Goal: Task Accomplishment & Management: Complete application form

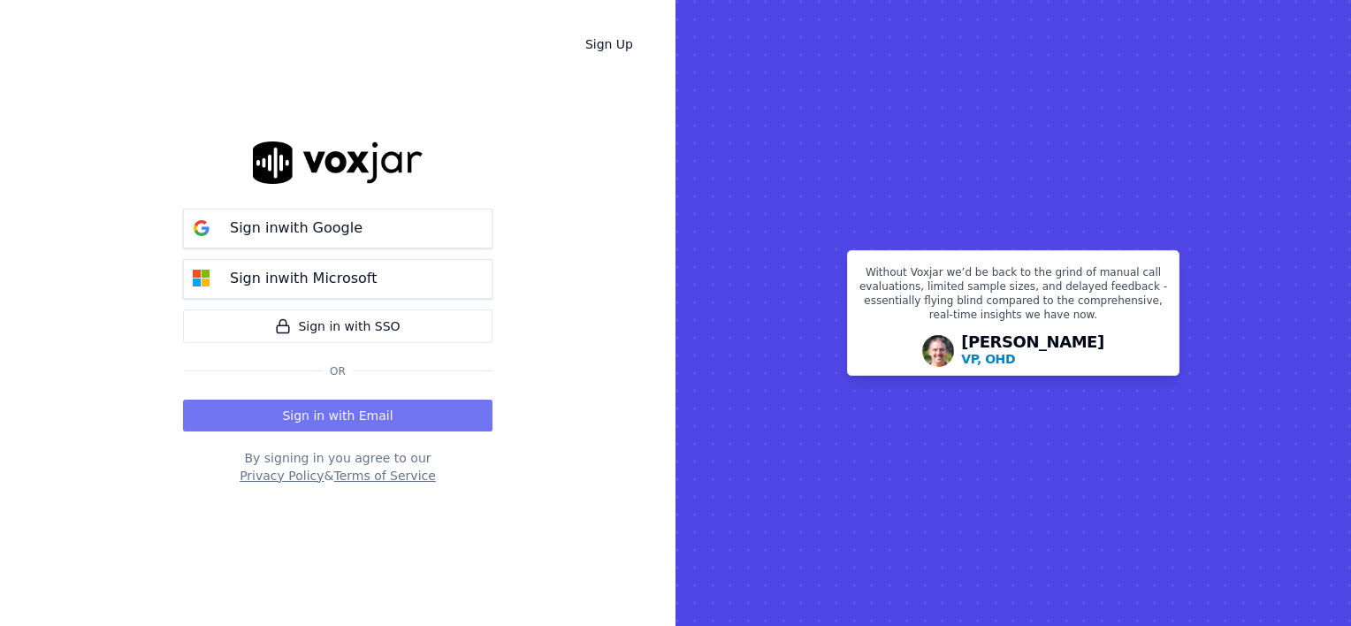
click at [374, 423] on button "Sign in with Email" at bounding box center [337, 416] width 309 height 32
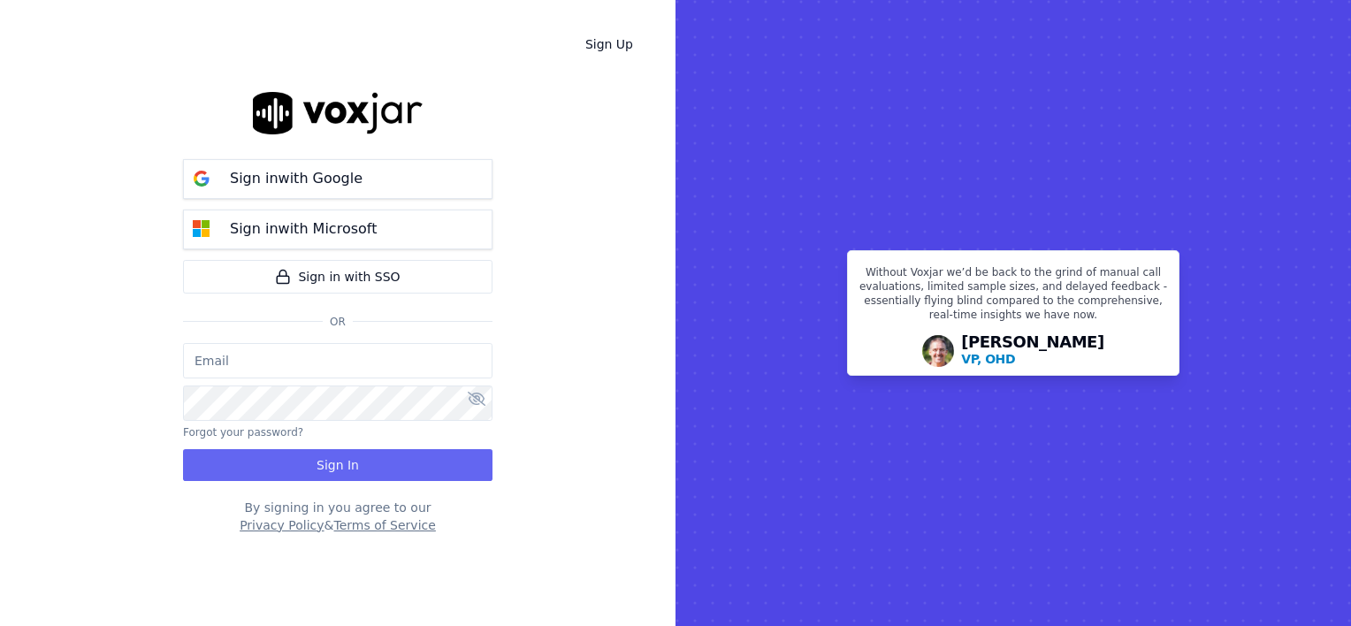
type input "[PERSON_NAME][EMAIL_ADDRESS][DOMAIN_NAME]"
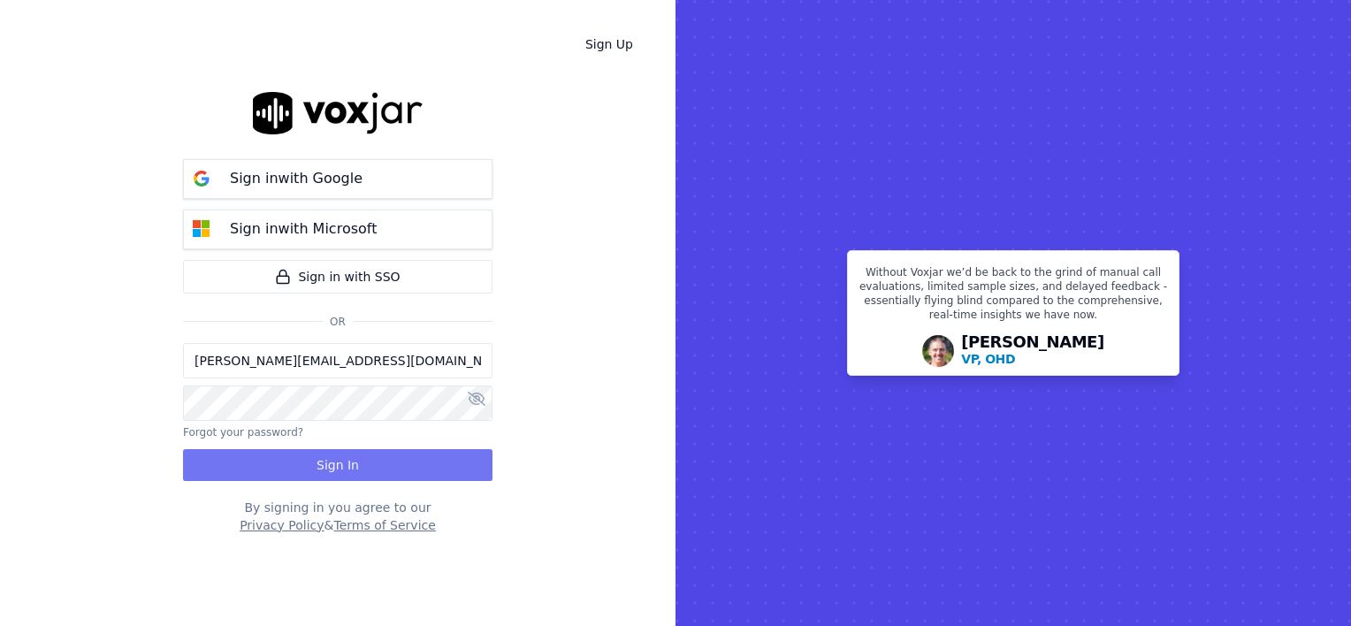
click at [367, 463] on button "Sign In" at bounding box center [337, 465] width 309 height 32
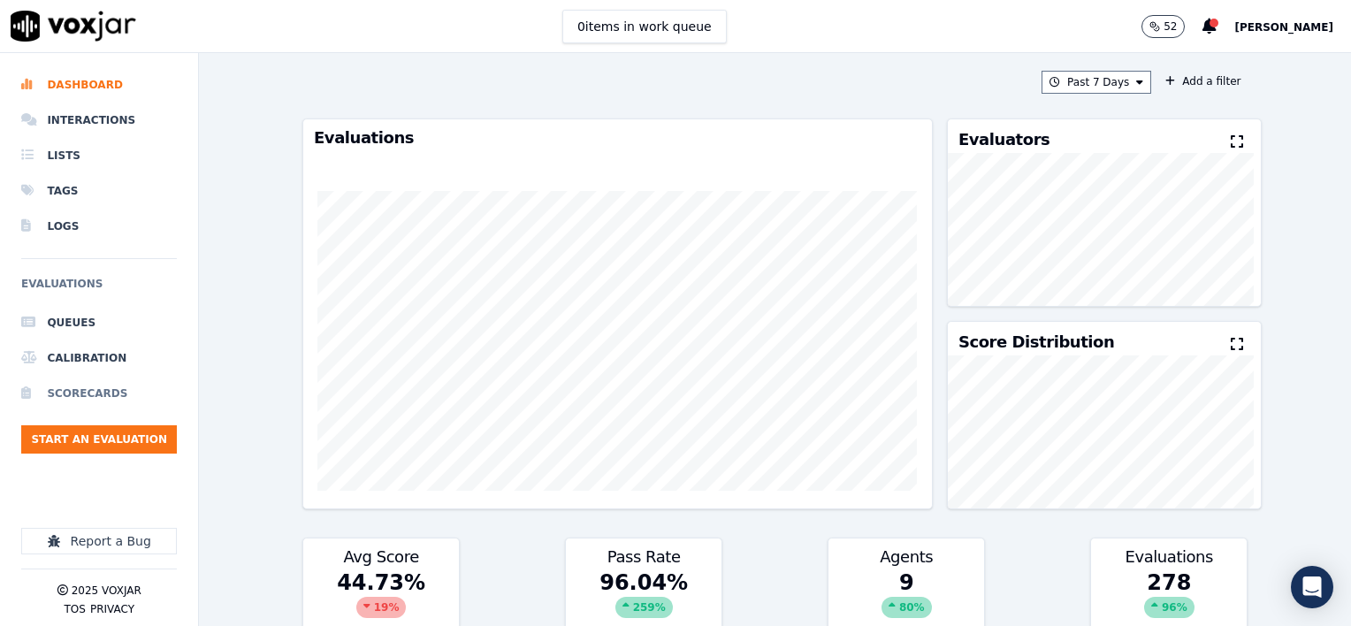
click at [82, 392] on li "Scorecards" at bounding box center [99, 393] width 156 height 35
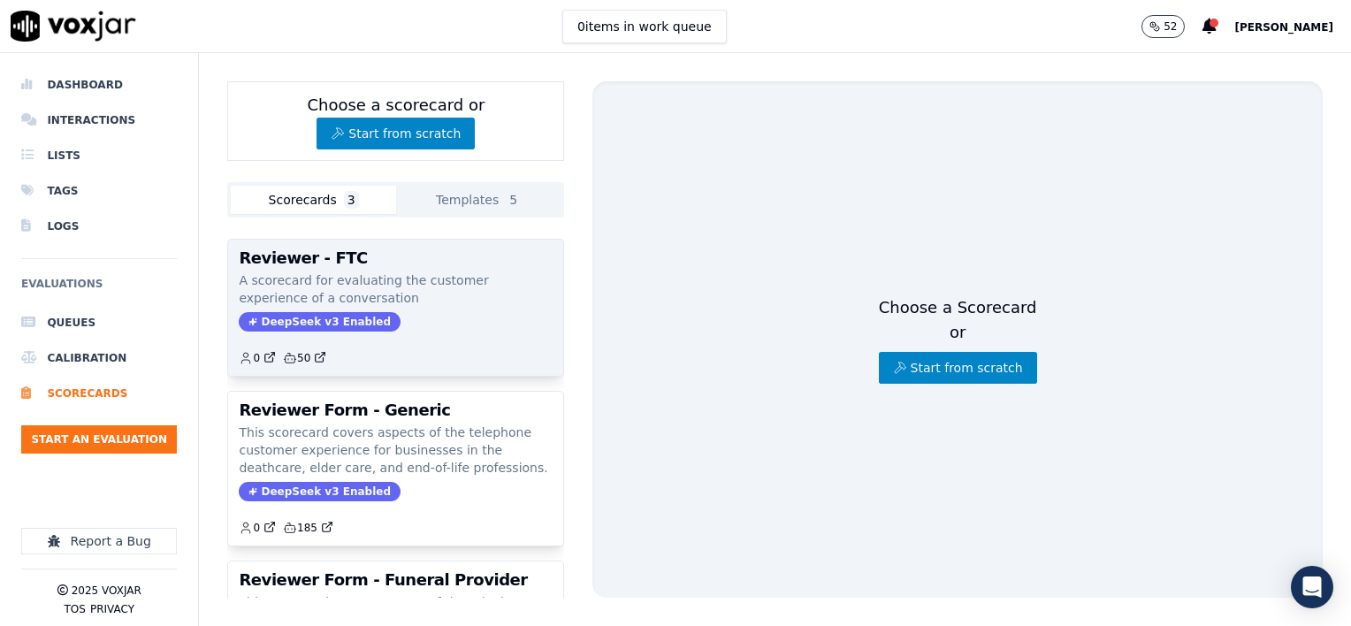
click at [350, 269] on div "Reviewer - FTC A scorecard for evaluating the customer experience of a conversa…" at bounding box center [395, 308] width 335 height 136
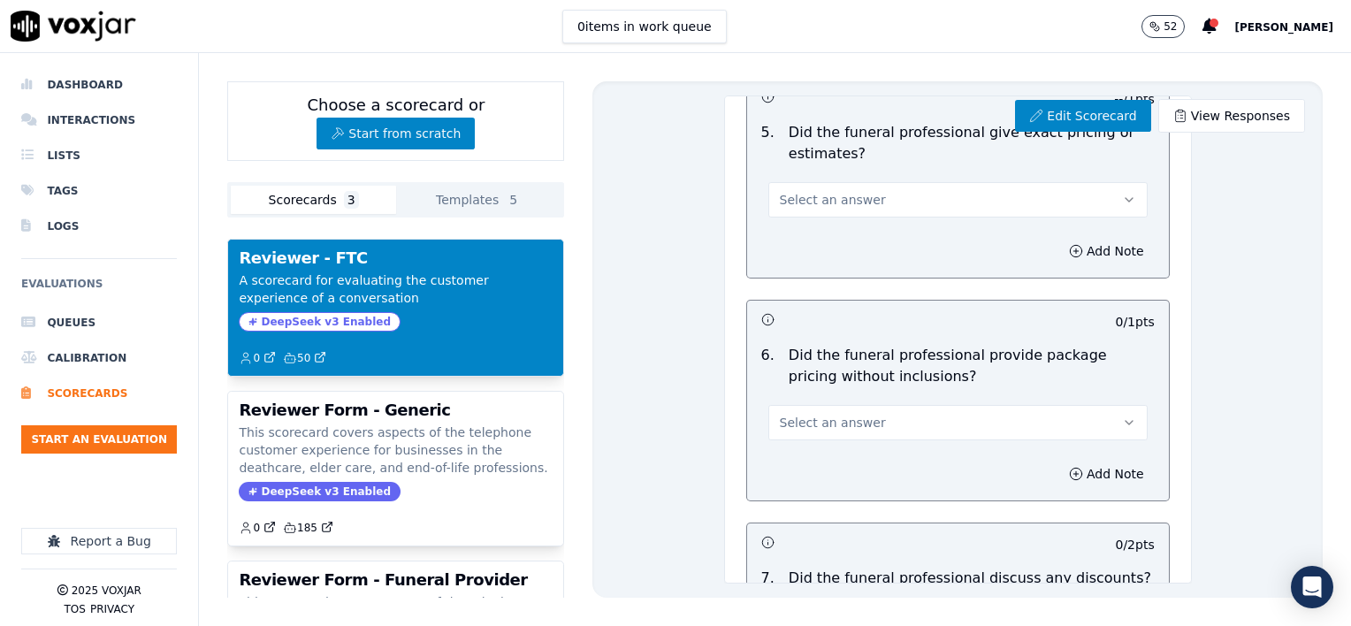
scroll to position [1035, 0]
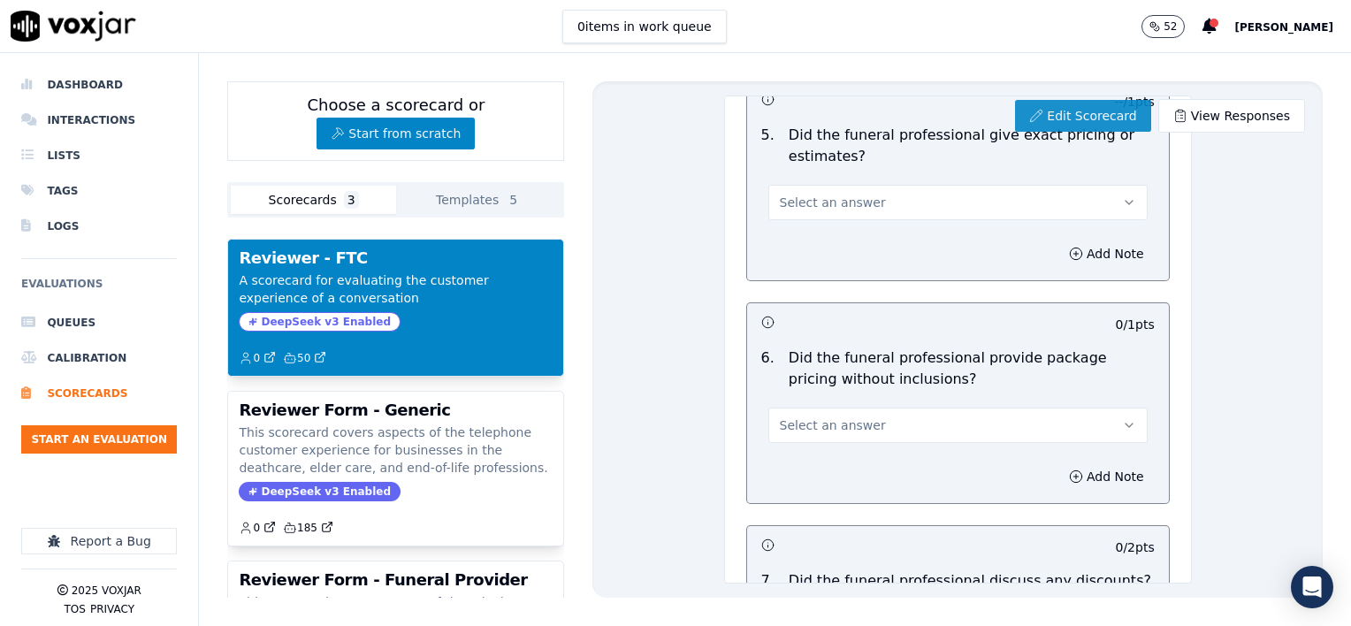
click at [1075, 115] on link "Edit Scorecard" at bounding box center [1082, 116] width 135 height 32
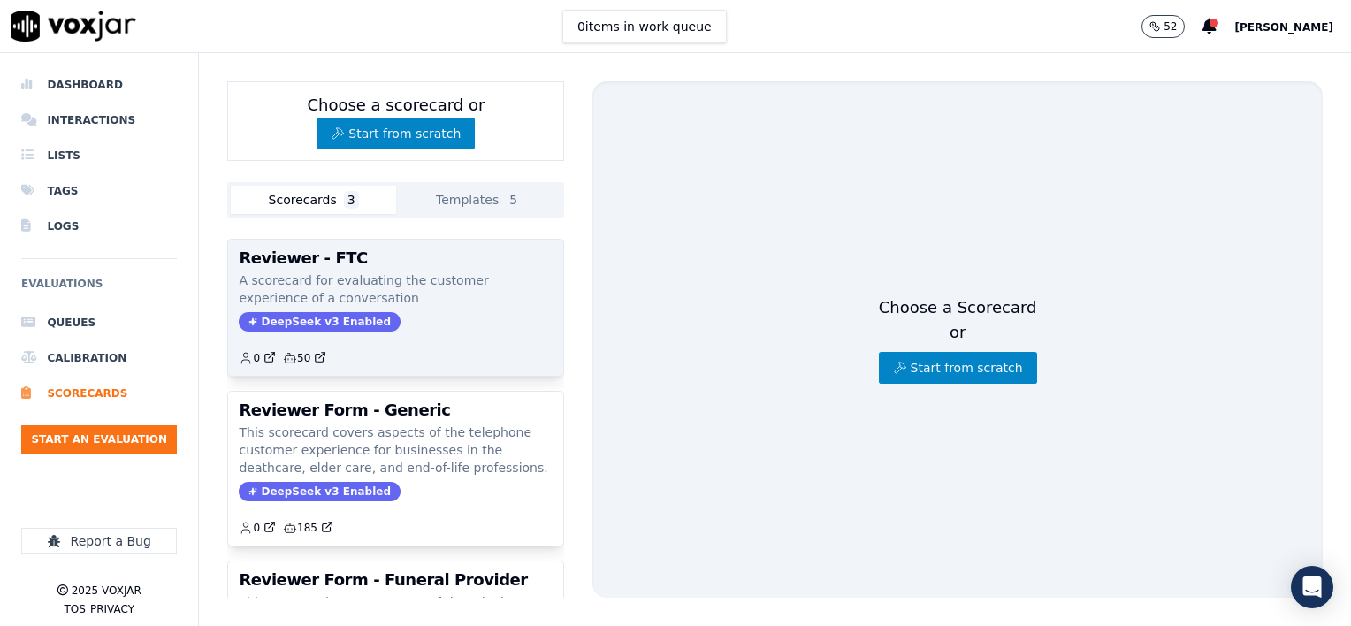
click at [339, 252] on h3 "Reviewer - FTC" at bounding box center [396, 258] width 314 height 16
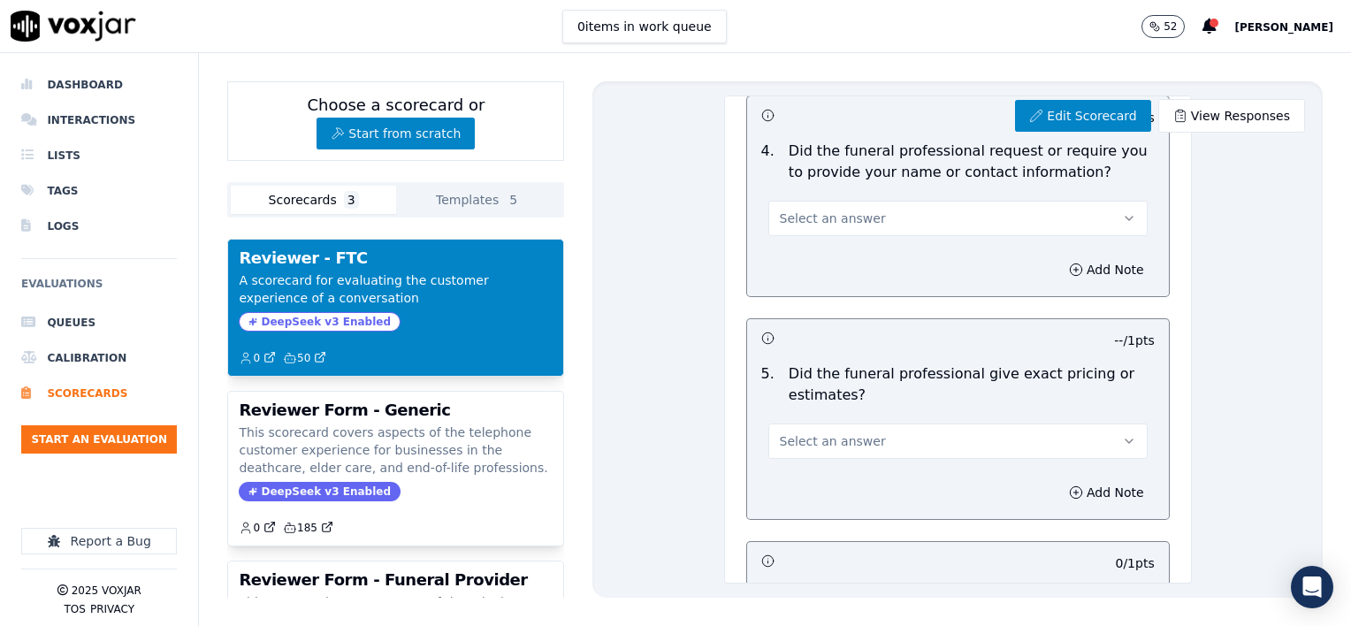
scroll to position [707, 0]
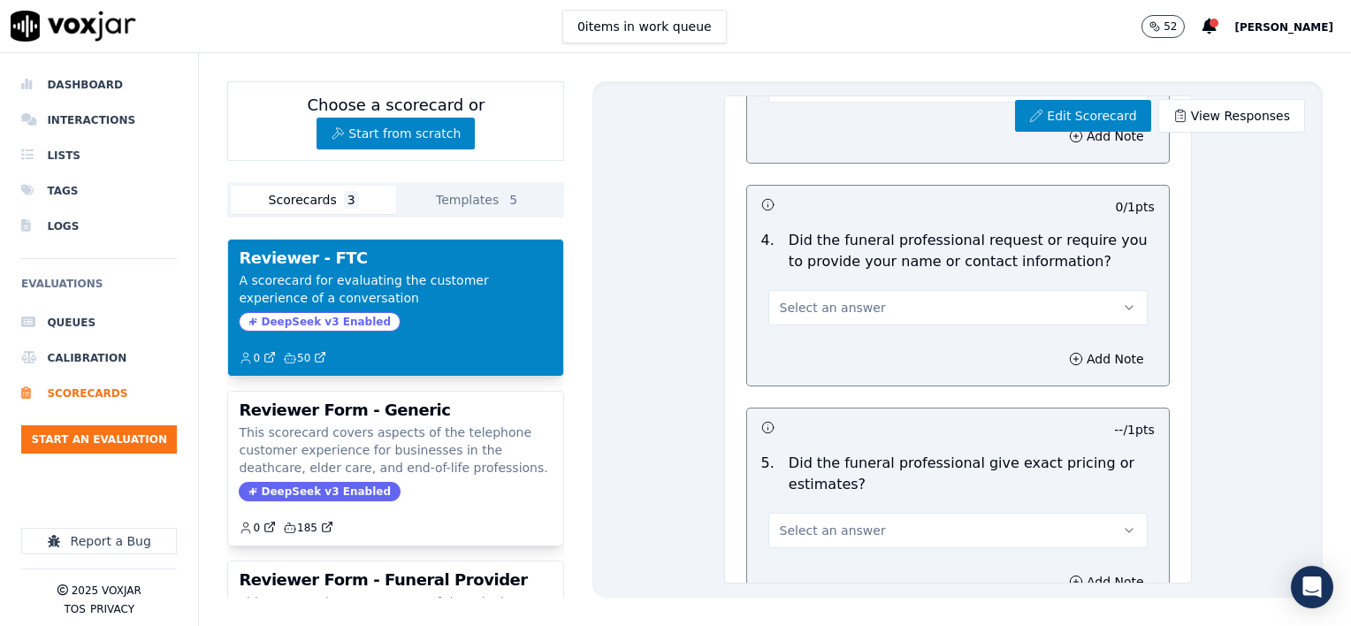
click at [1077, 295] on button "Select an answer" at bounding box center [957, 307] width 379 height 35
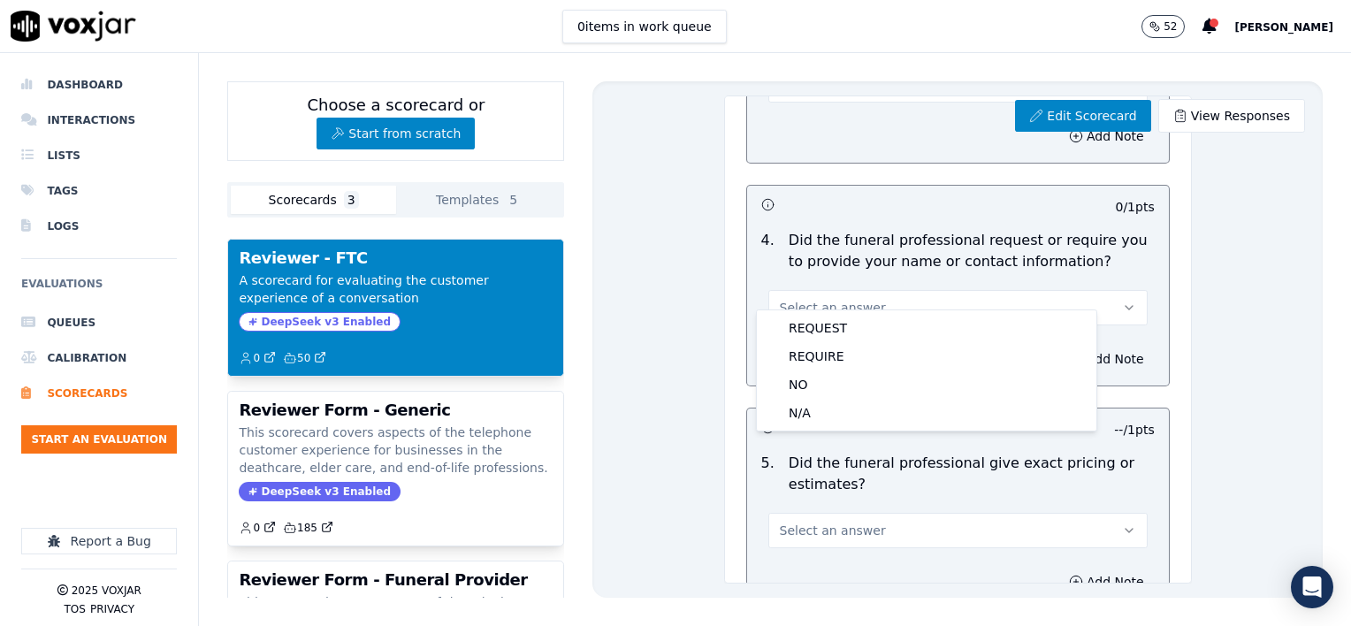
click at [1046, 286] on div "Select an answer" at bounding box center [957, 305] width 379 height 39
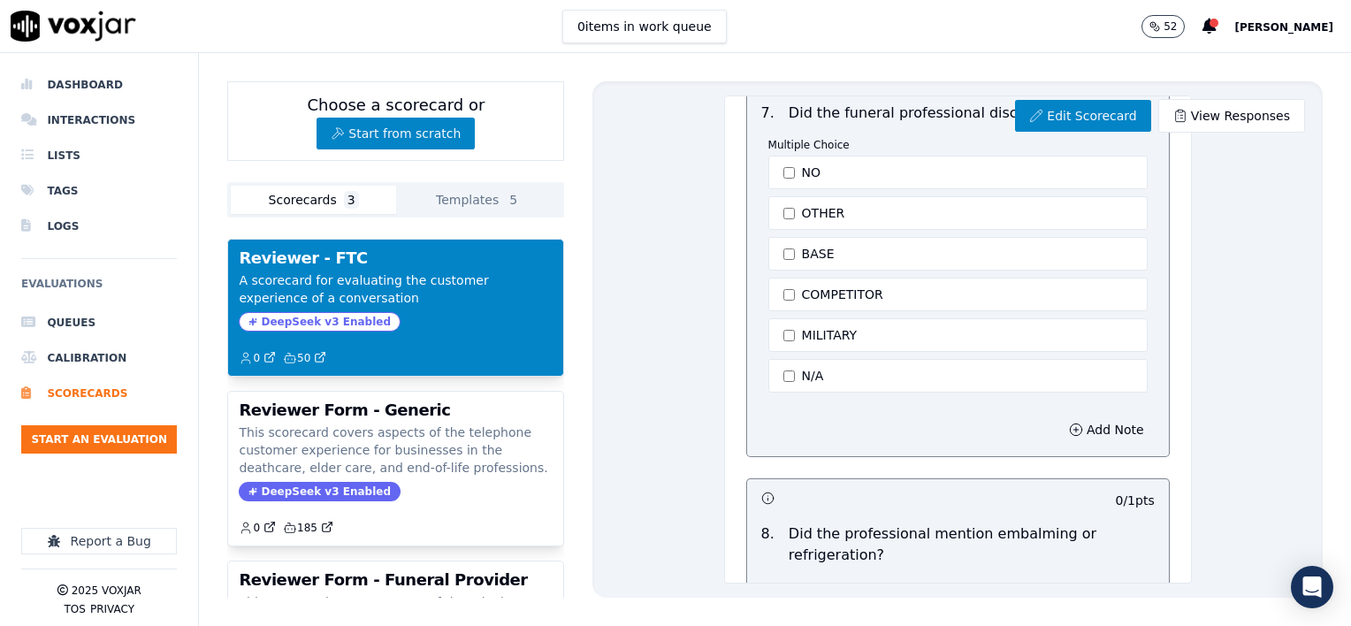
scroll to position [1679, 0]
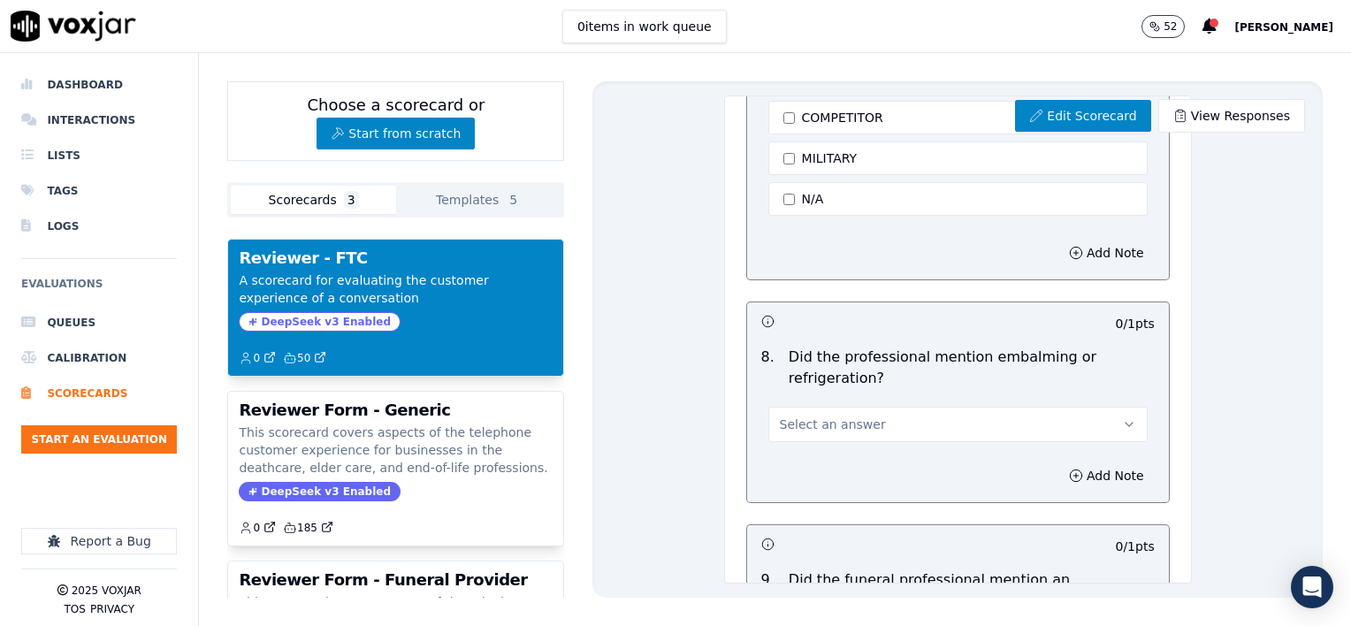
click at [1068, 407] on button "Select an answer" at bounding box center [957, 424] width 379 height 35
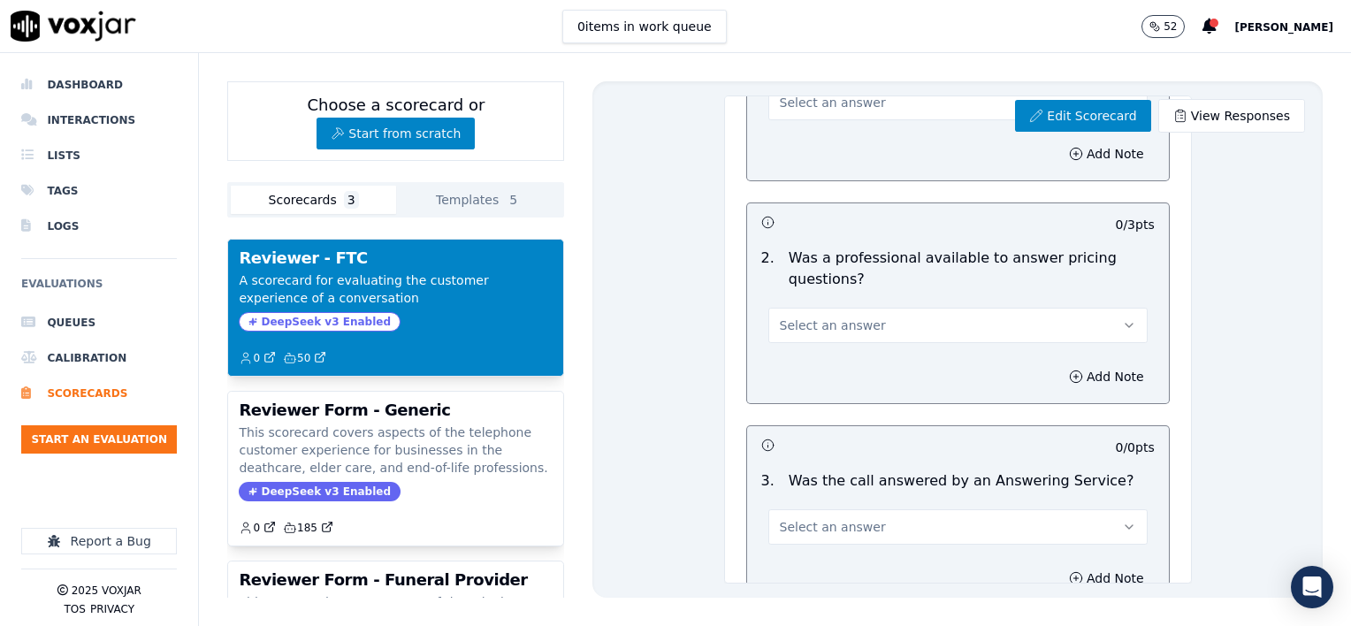
scroll to position [0, 0]
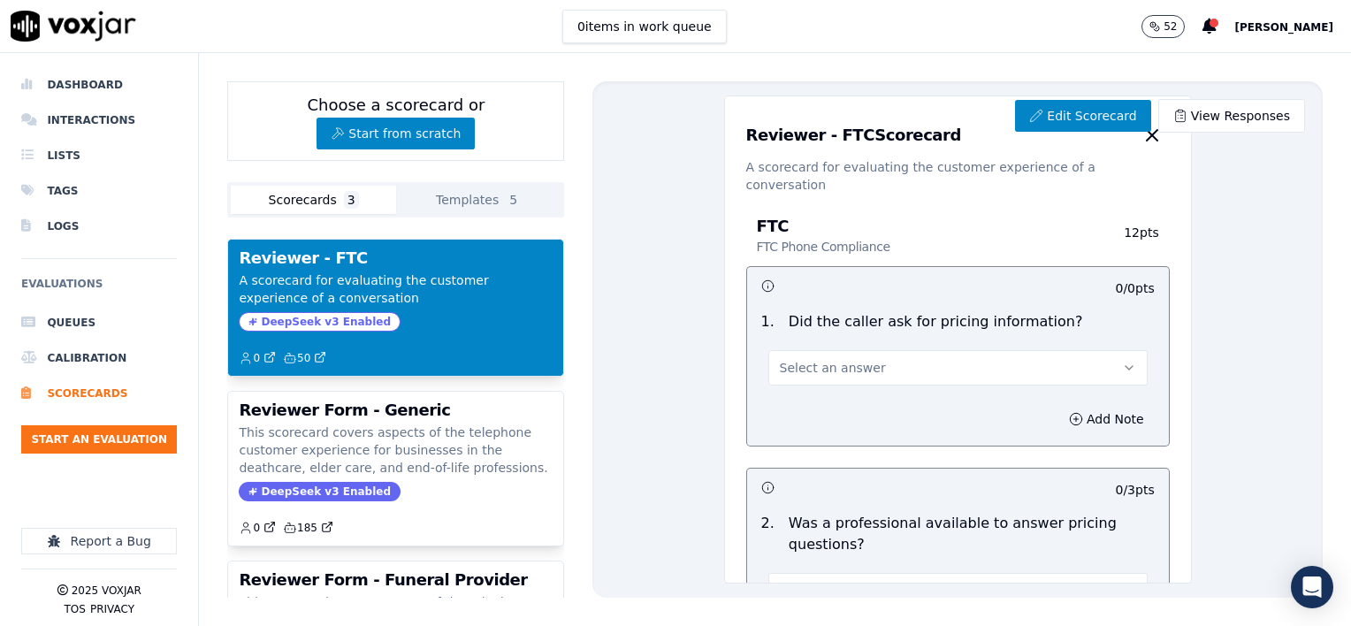
click at [1069, 352] on button "Select an answer" at bounding box center [957, 367] width 379 height 35
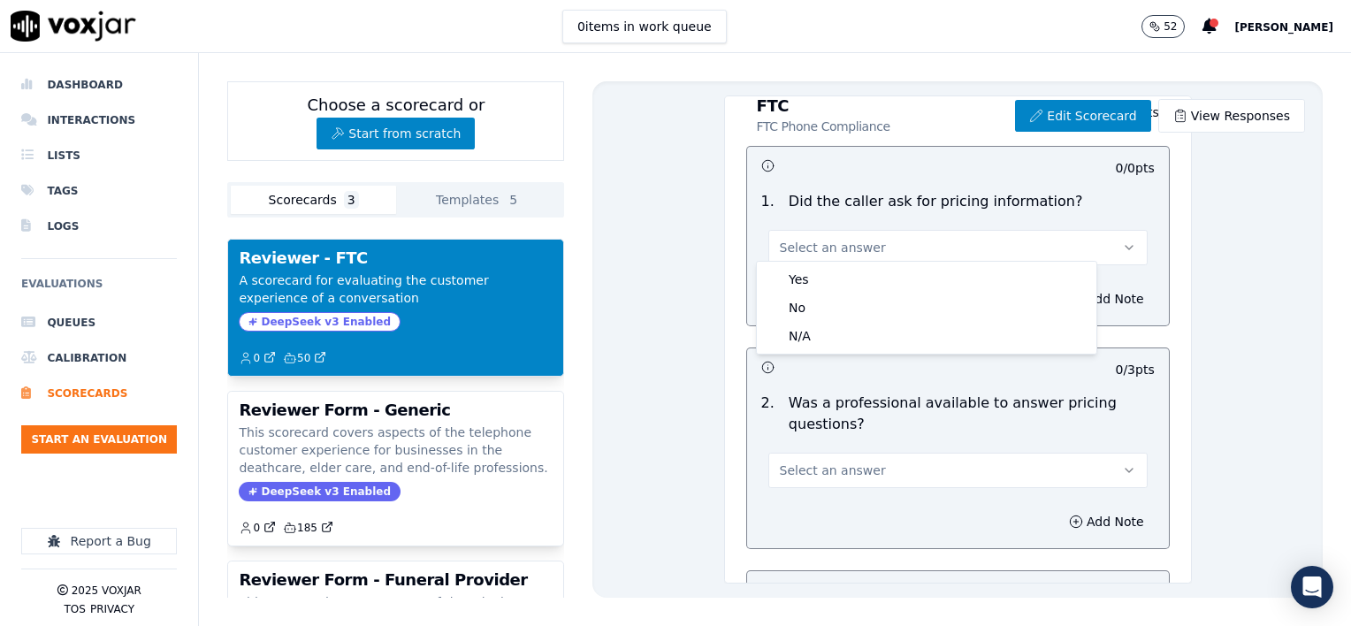
scroll to position [177, 0]
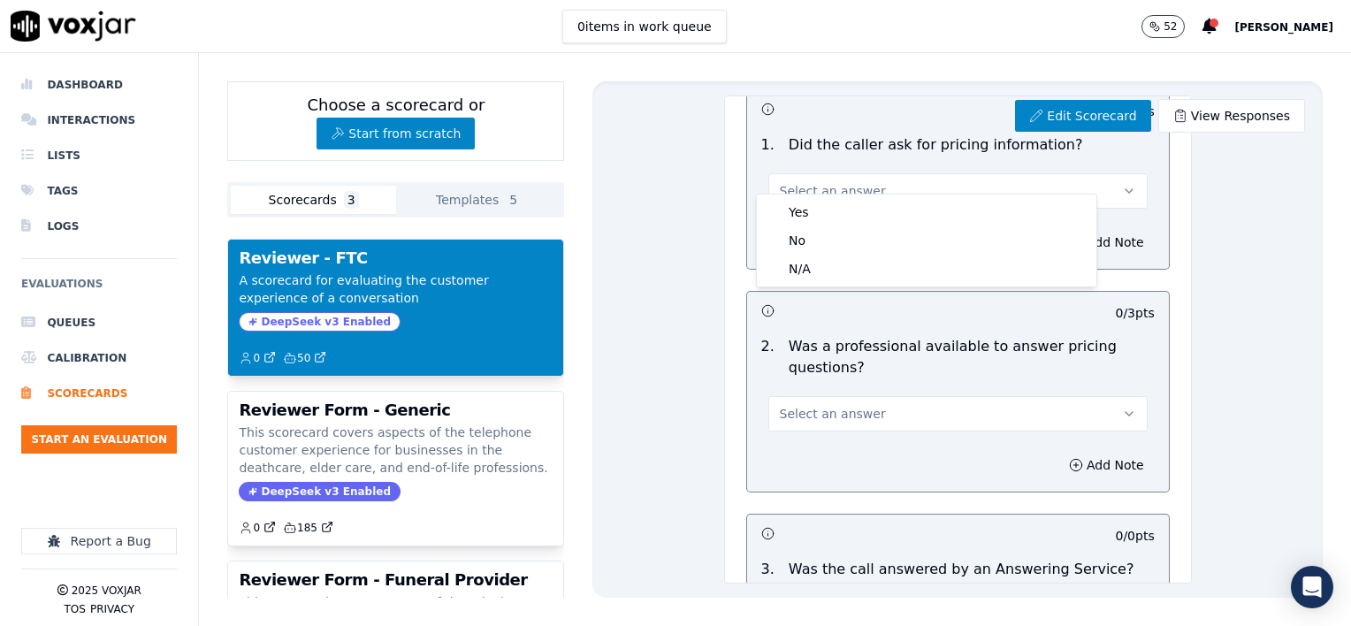
click at [1067, 403] on button "Select an answer" at bounding box center [957, 413] width 379 height 35
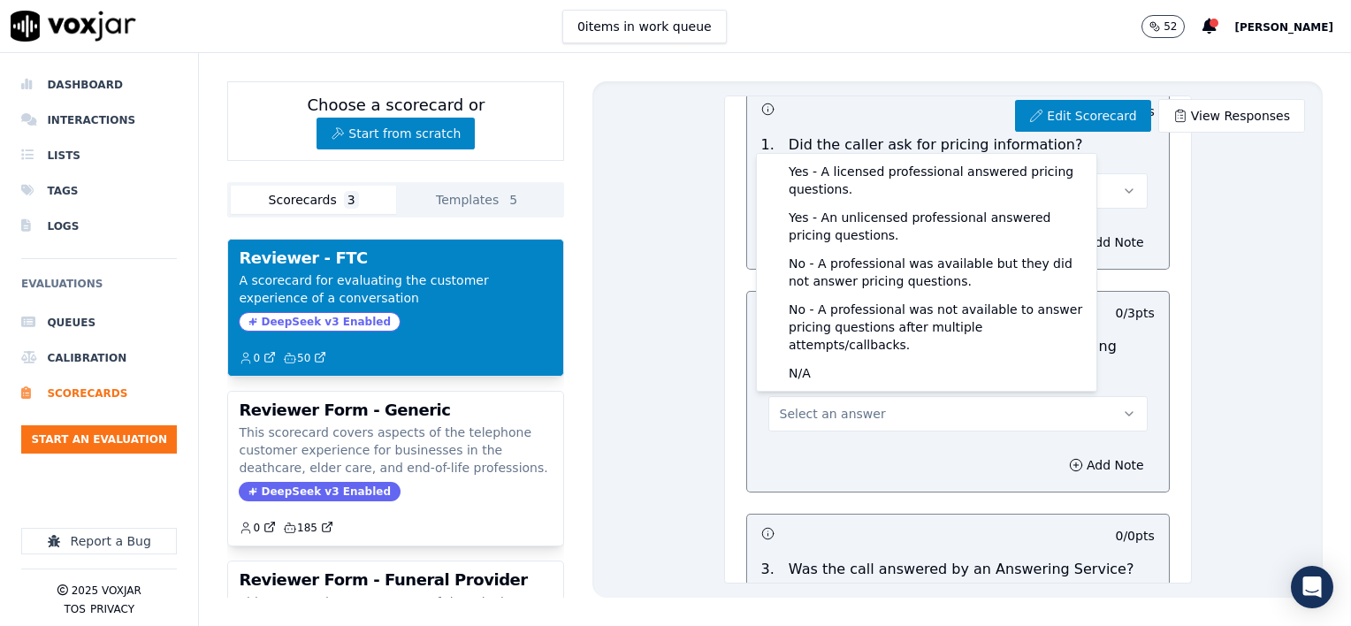
click at [1206, 339] on div "Edit Scorecard View Responses Reviewer - FTC Scorecard A scorecard for evaluati…" at bounding box center [957, 339] width 730 height 516
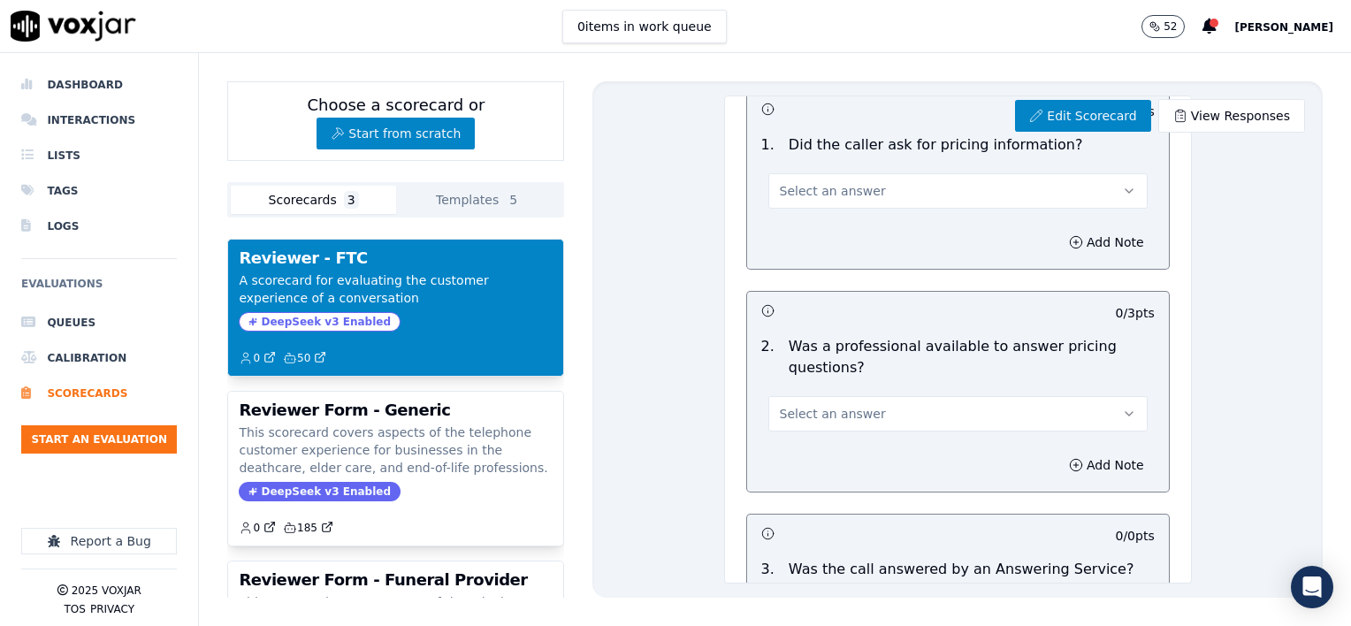
click at [922, 399] on button "Select an answer" at bounding box center [957, 413] width 379 height 35
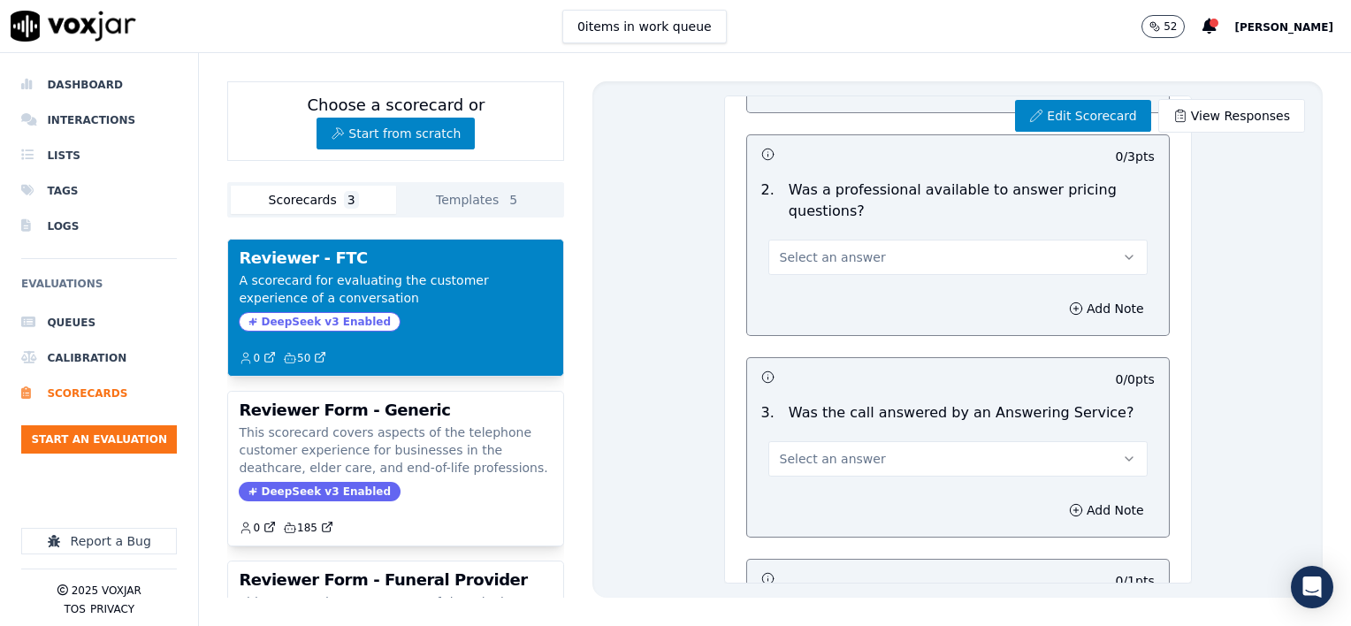
scroll to position [442, 0]
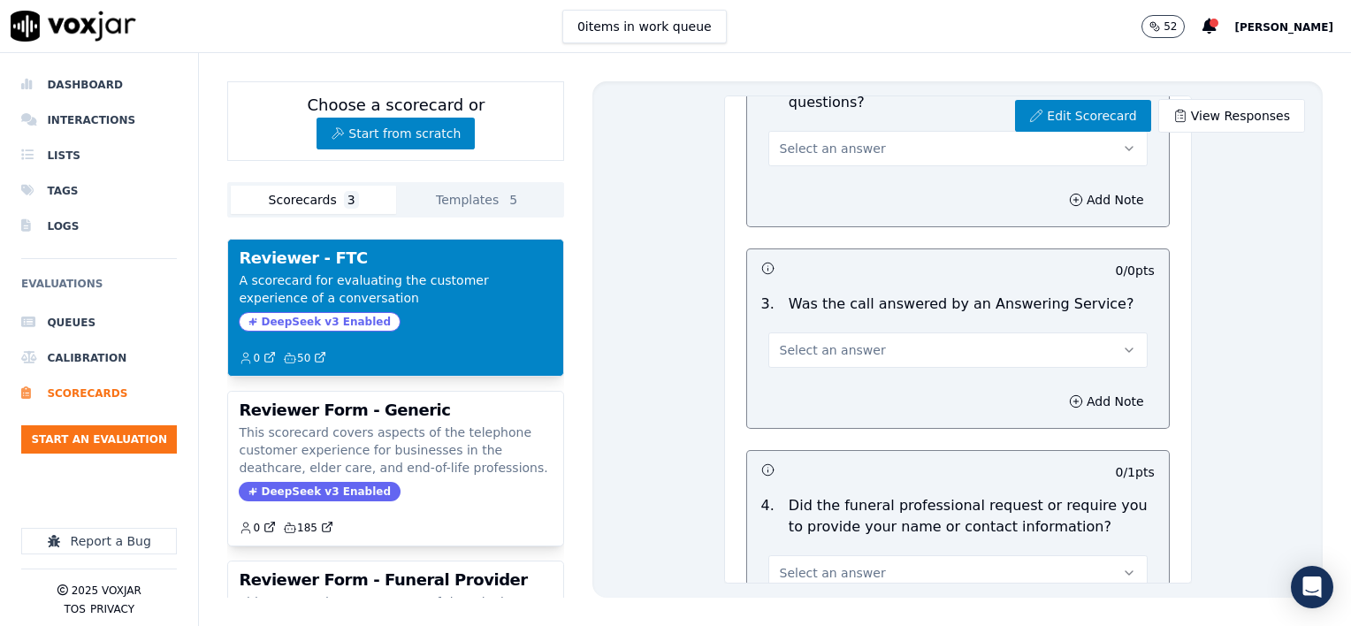
click at [892, 336] on button "Select an answer" at bounding box center [957, 349] width 379 height 35
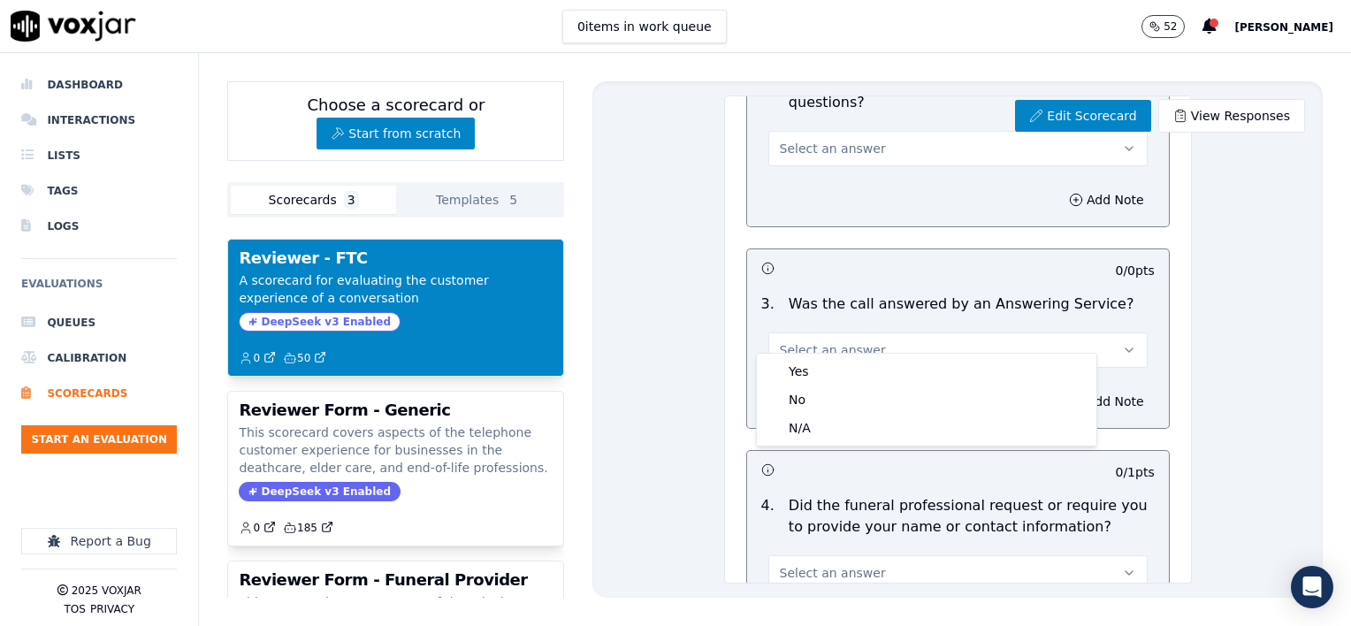
click at [1199, 295] on div "Edit Scorecard View Responses Reviewer - FTC Scorecard A scorecard for evaluati…" at bounding box center [957, 339] width 730 height 516
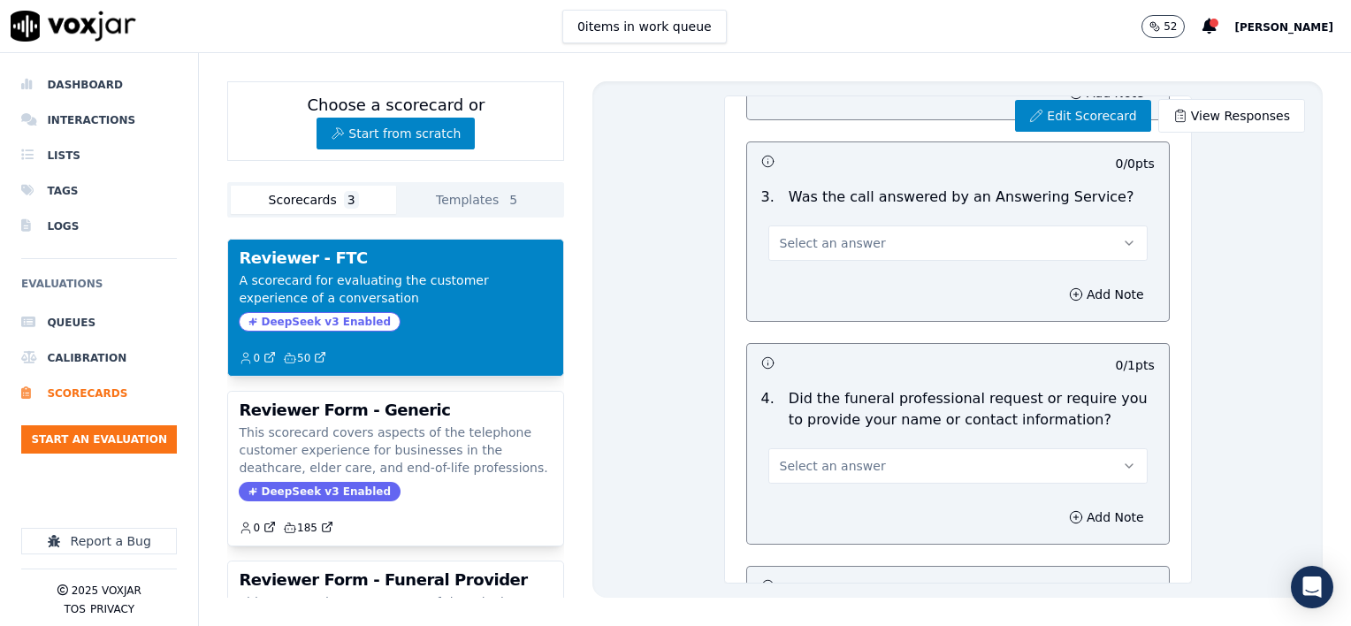
scroll to position [619, 0]
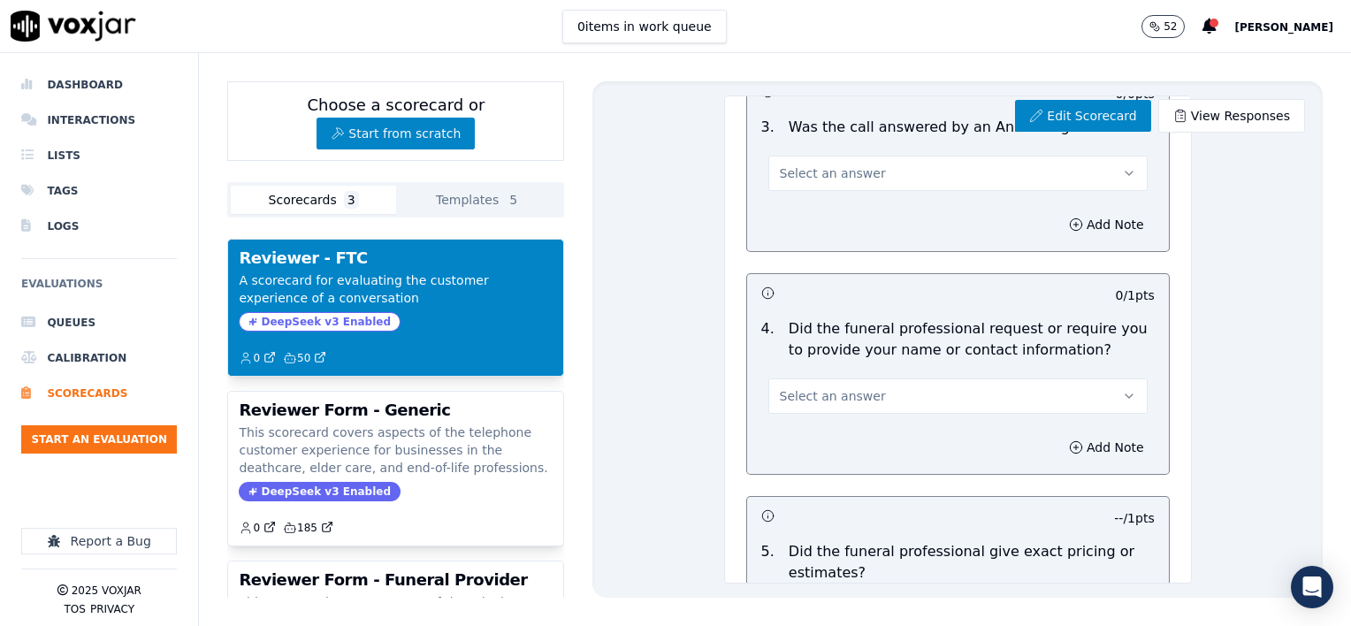
click at [1122, 389] on icon "button" at bounding box center [1129, 396] width 14 height 14
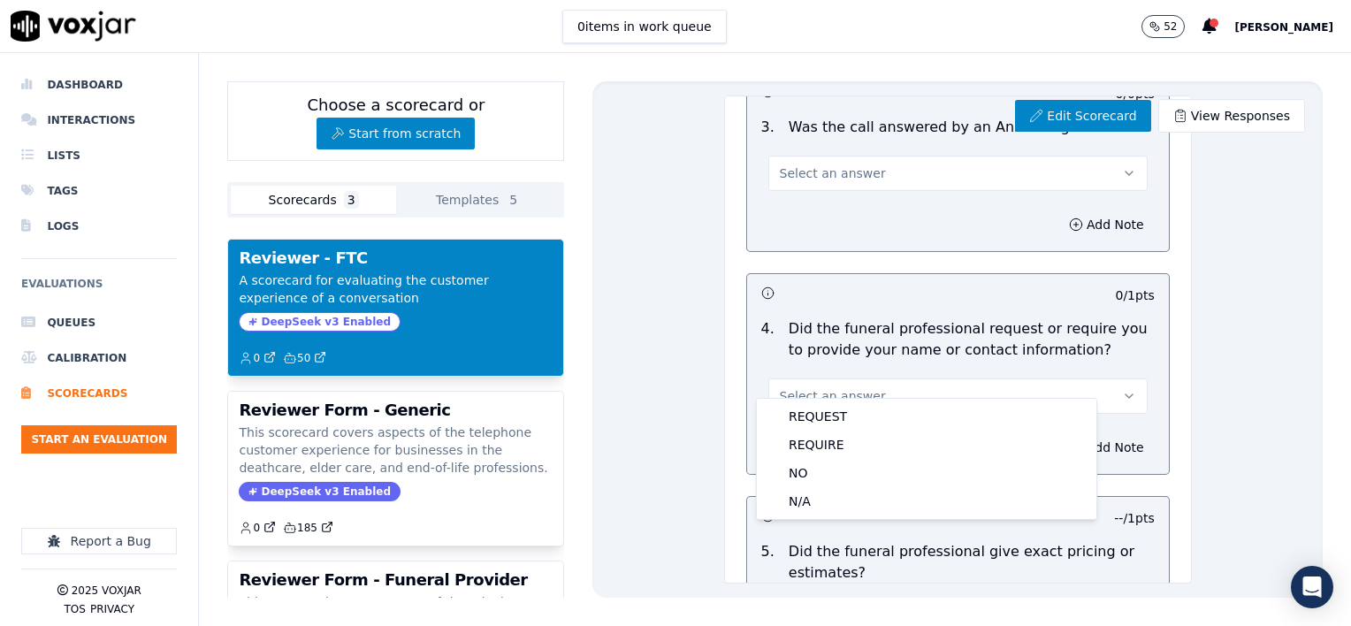
click at [925, 288] on div "0 / 1 pts" at bounding box center [958, 292] width 422 height 37
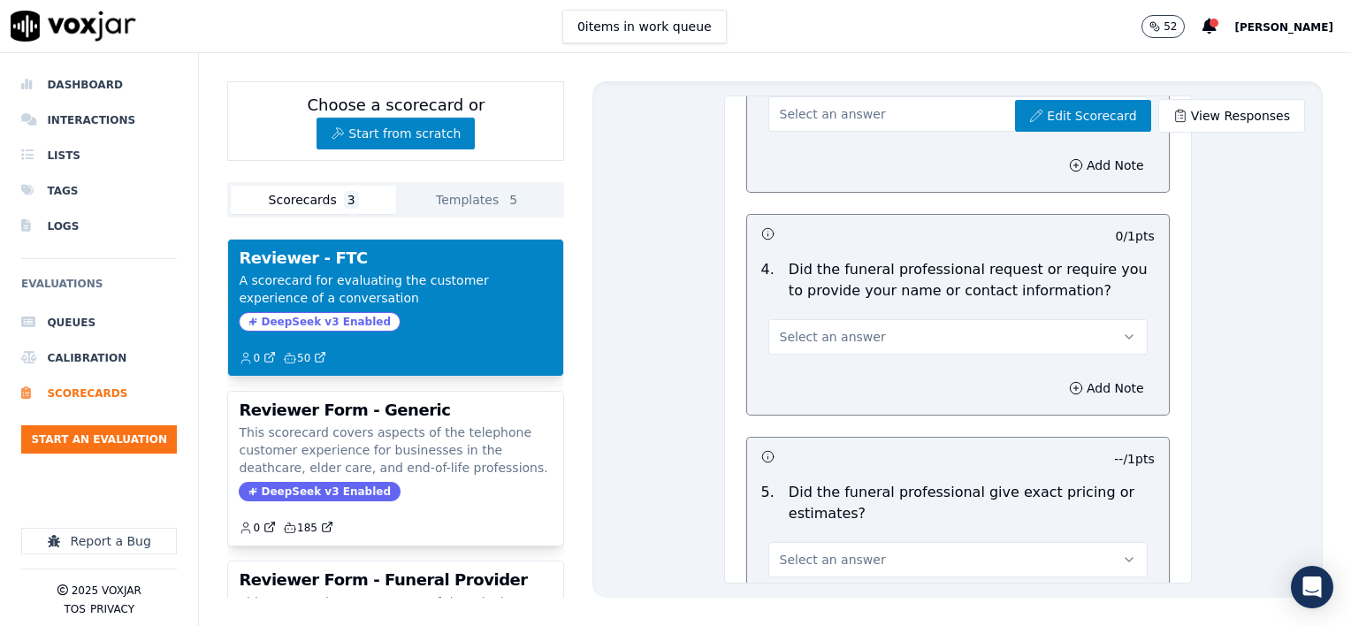
scroll to position [795, 0]
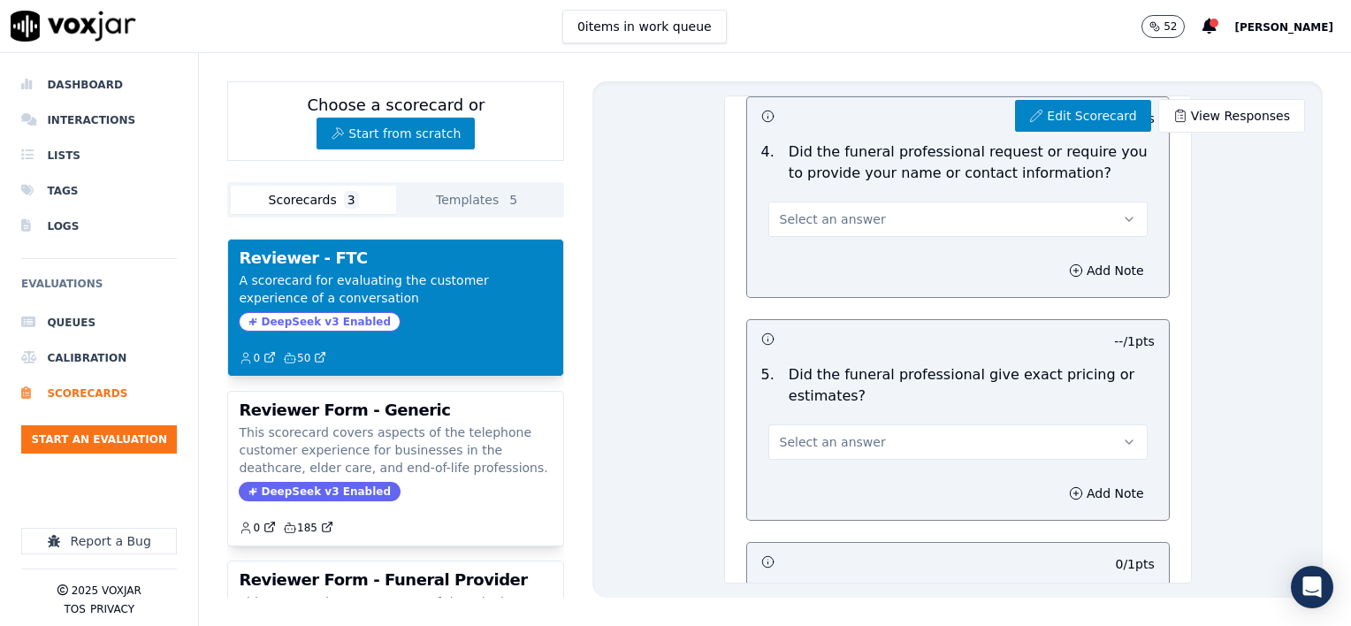
click at [965, 424] on button "Select an answer" at bounding box center [957, 441] width 379 height 35
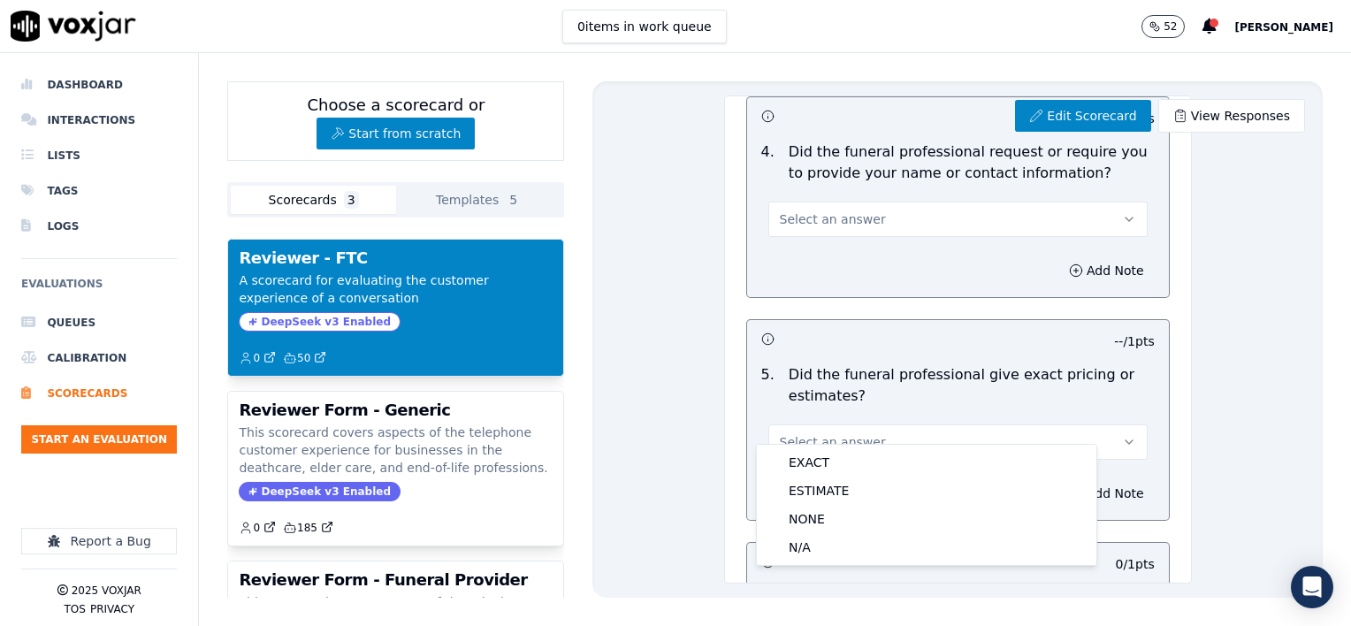
click at [957, 332] on div at bounding box center [989, 341] width 65 height 18
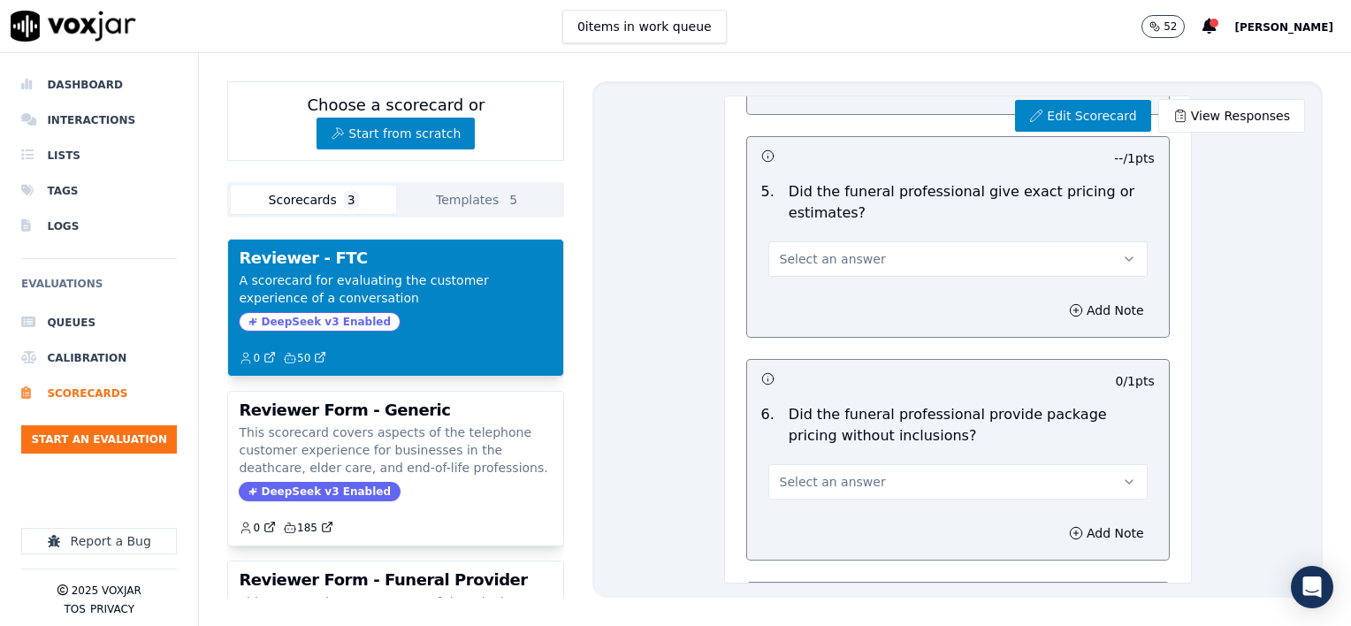
scroll to position [1061, 0]
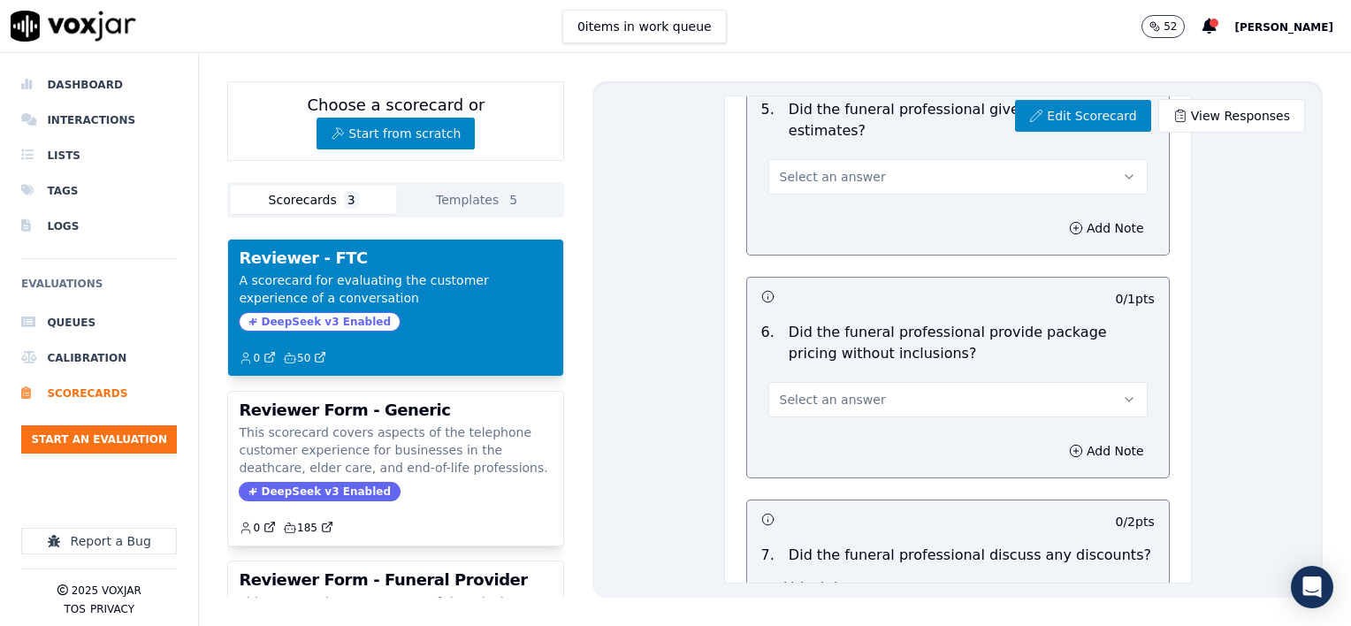
click at [996, 382] on button "Select an answer" at bounding box center [957, 399] width 379 height 35
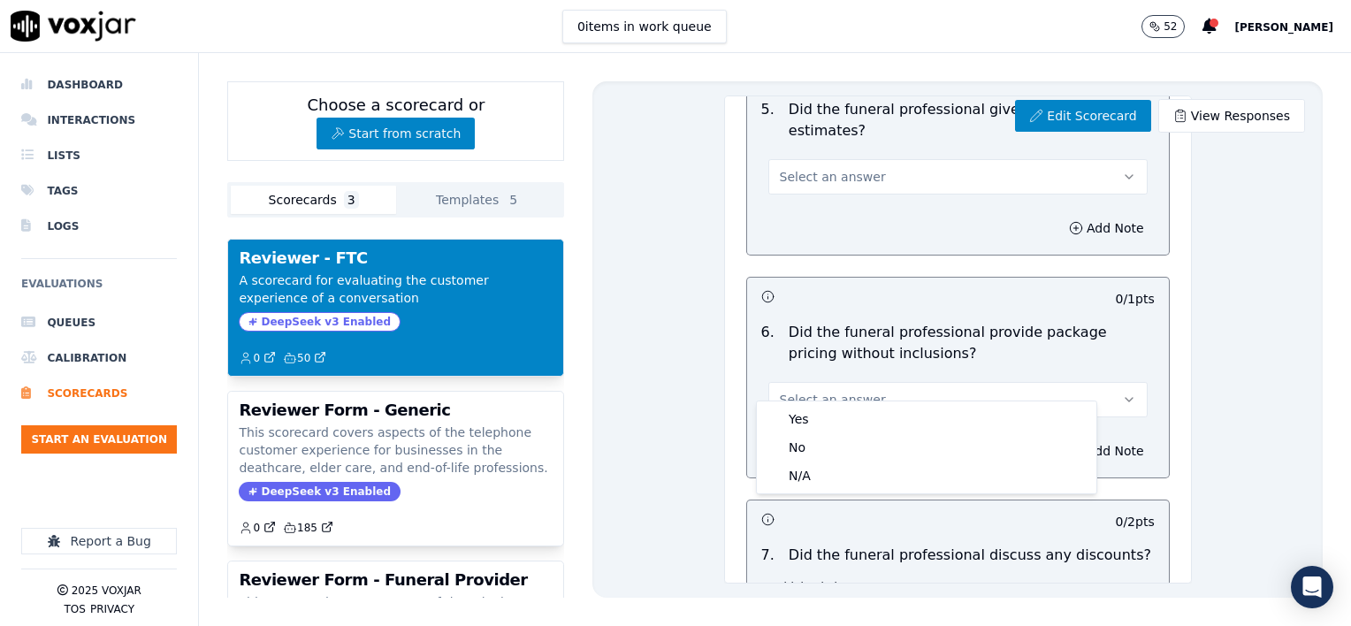
click at [1001, 339] on p "Did the funeral professional provide package pricing without inclusions?" at bounding box center [971, 343] width 366 height 42
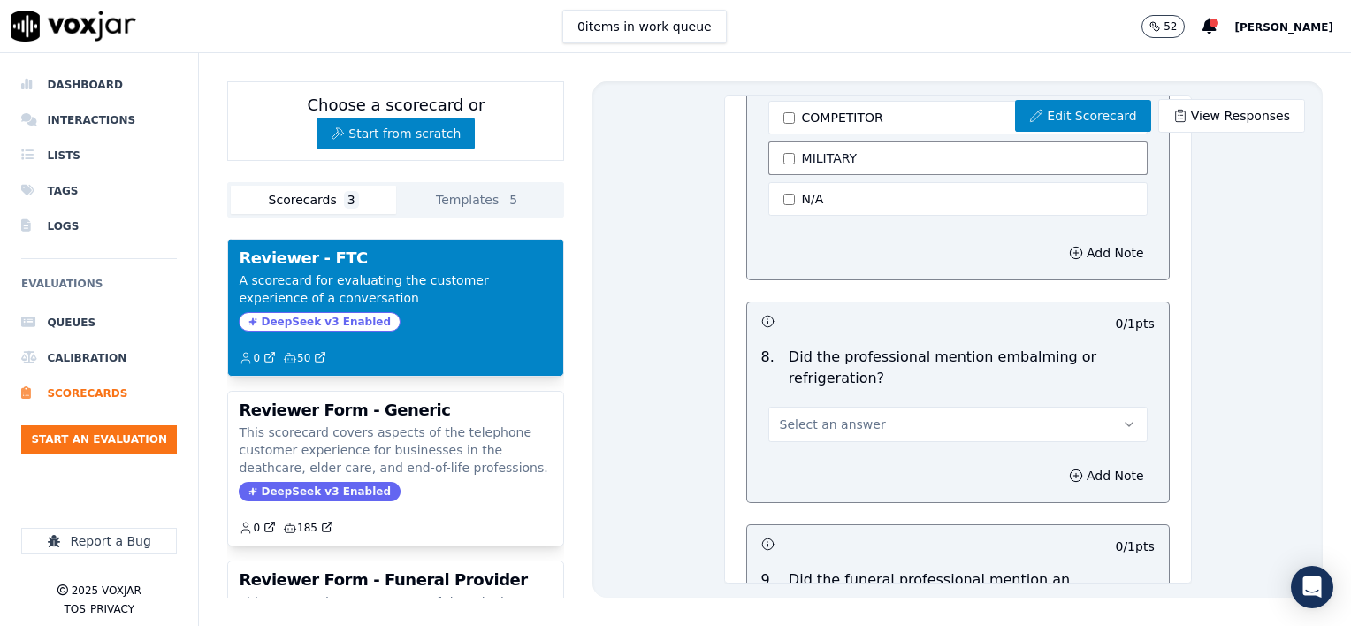
scroll to position [1768, 0]
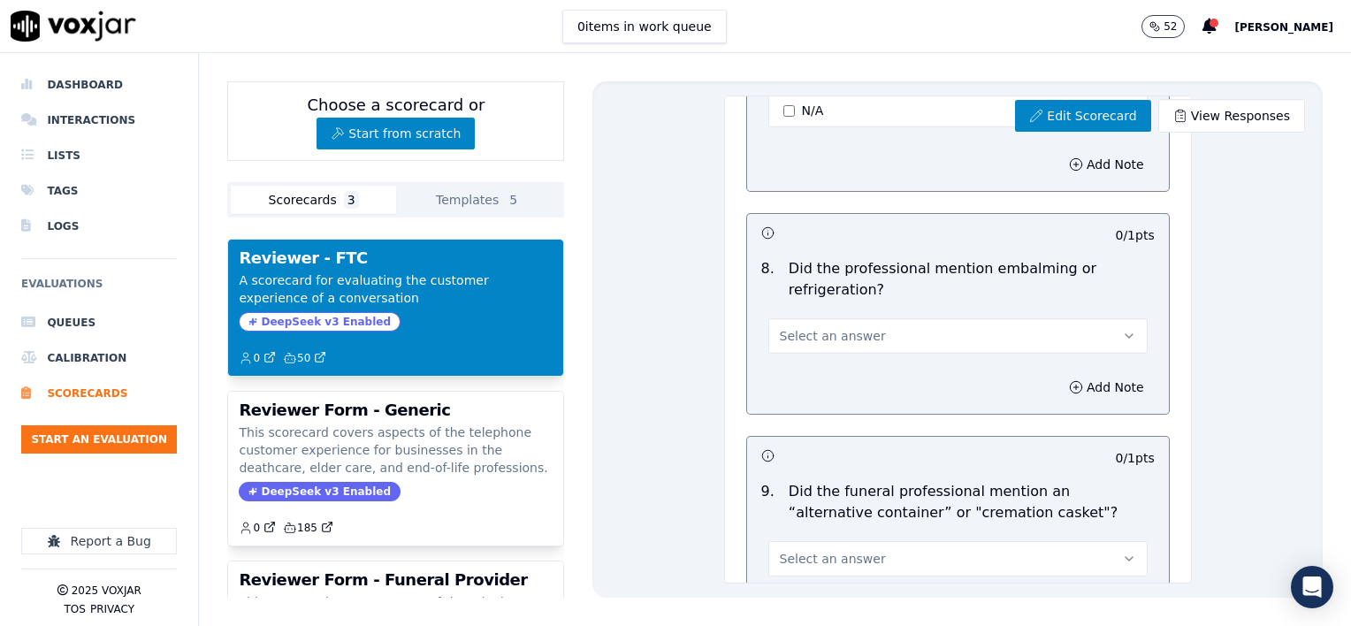
click at [1031, 318] on button "Select an answer" at bounding box center [957, 335] width 379 height 35
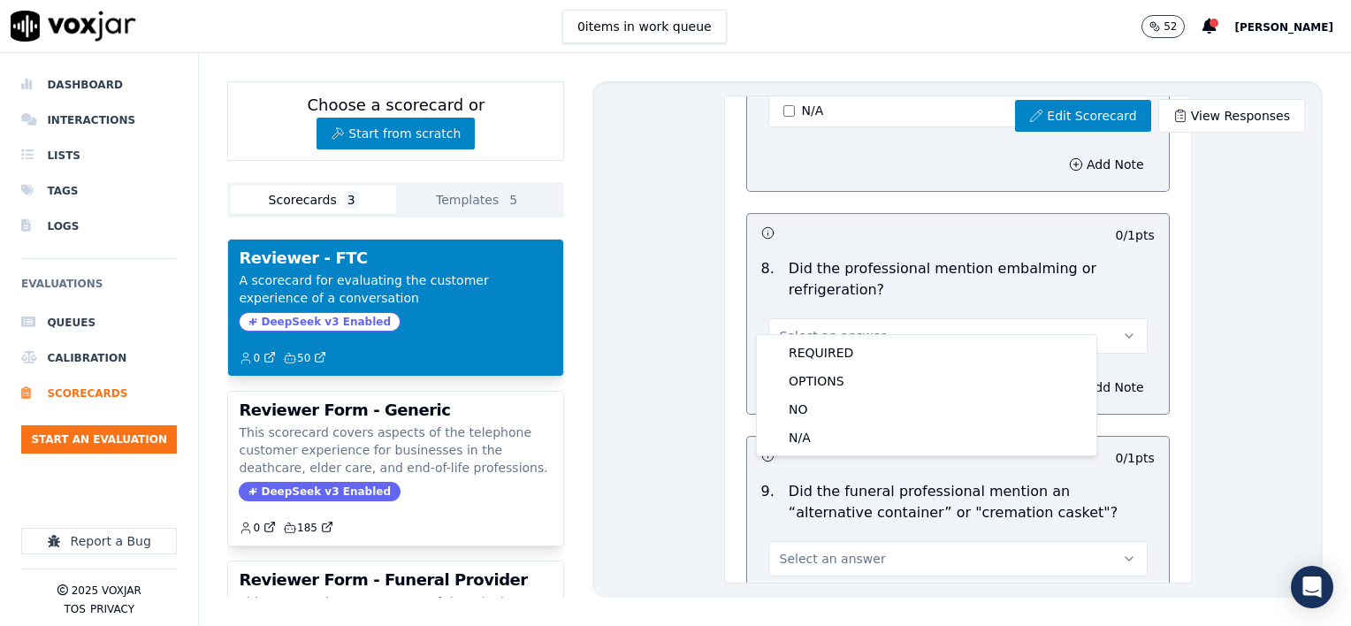
click at [1111, 287] on div "8 . Did the professional mention embalming or refrigeration? Select an answer" at bounding box center [958, 306] width 422 height 110
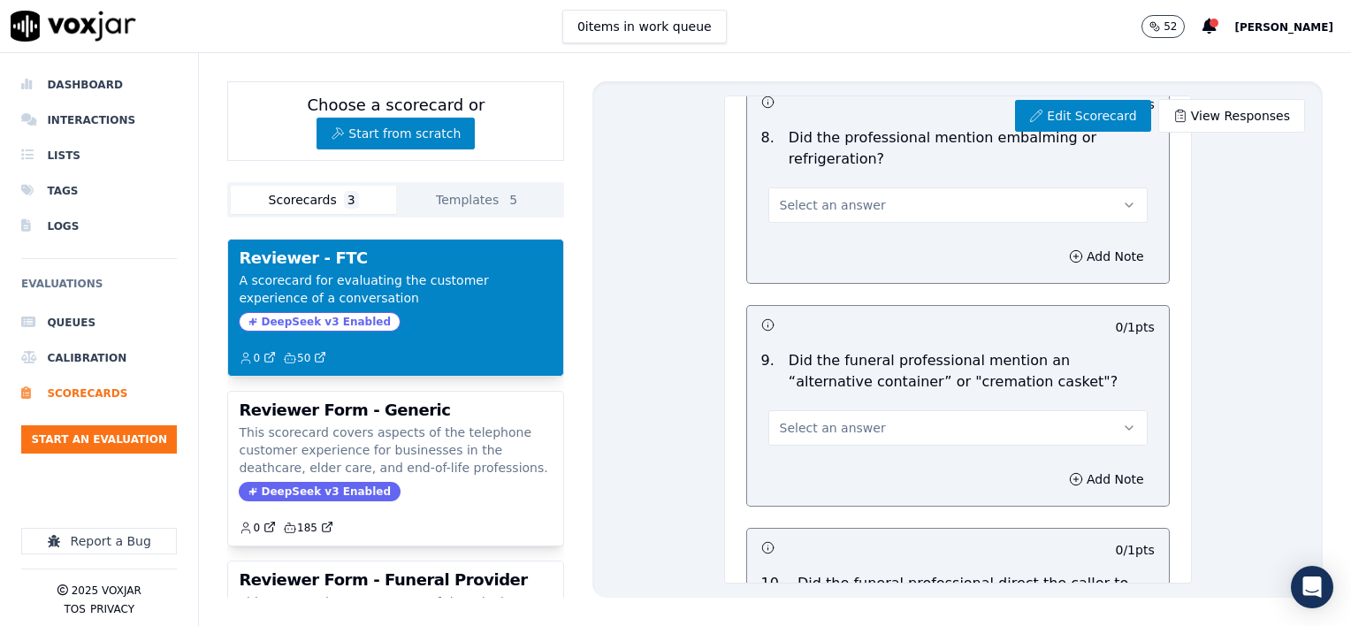
scroll to position [1945, 0]
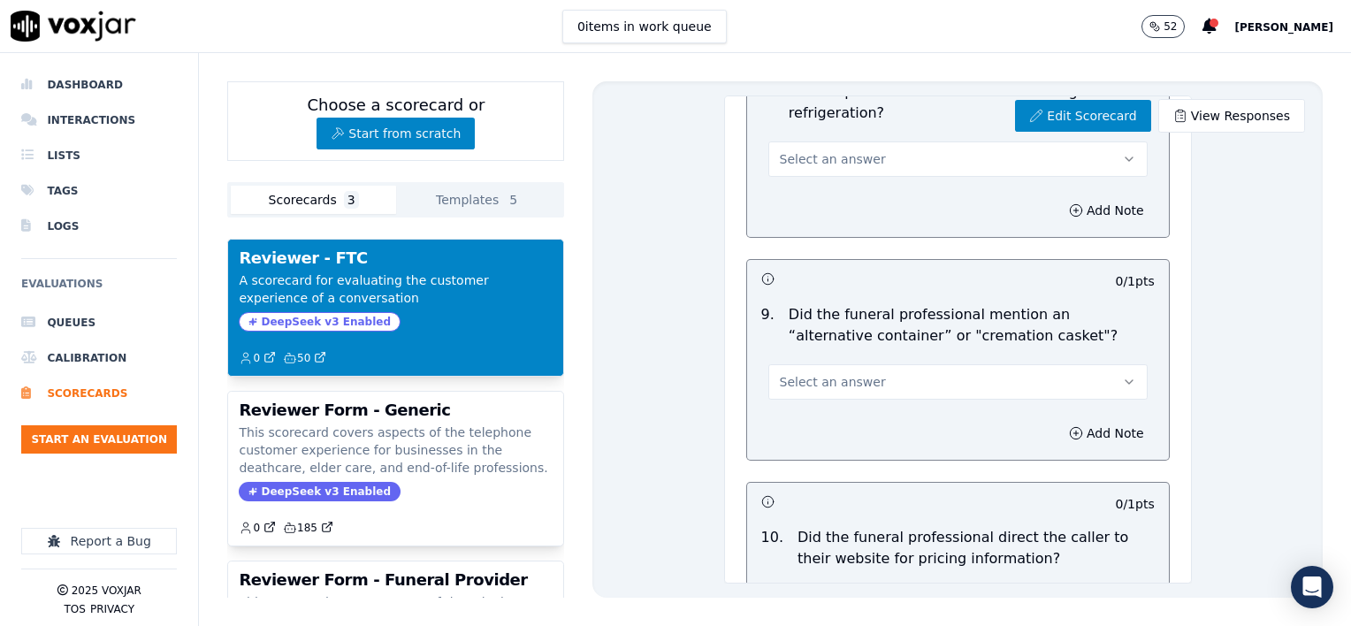
click at [1036, 364] on button "Select an answer" at bounding box center [957, 381] width 379 height 35
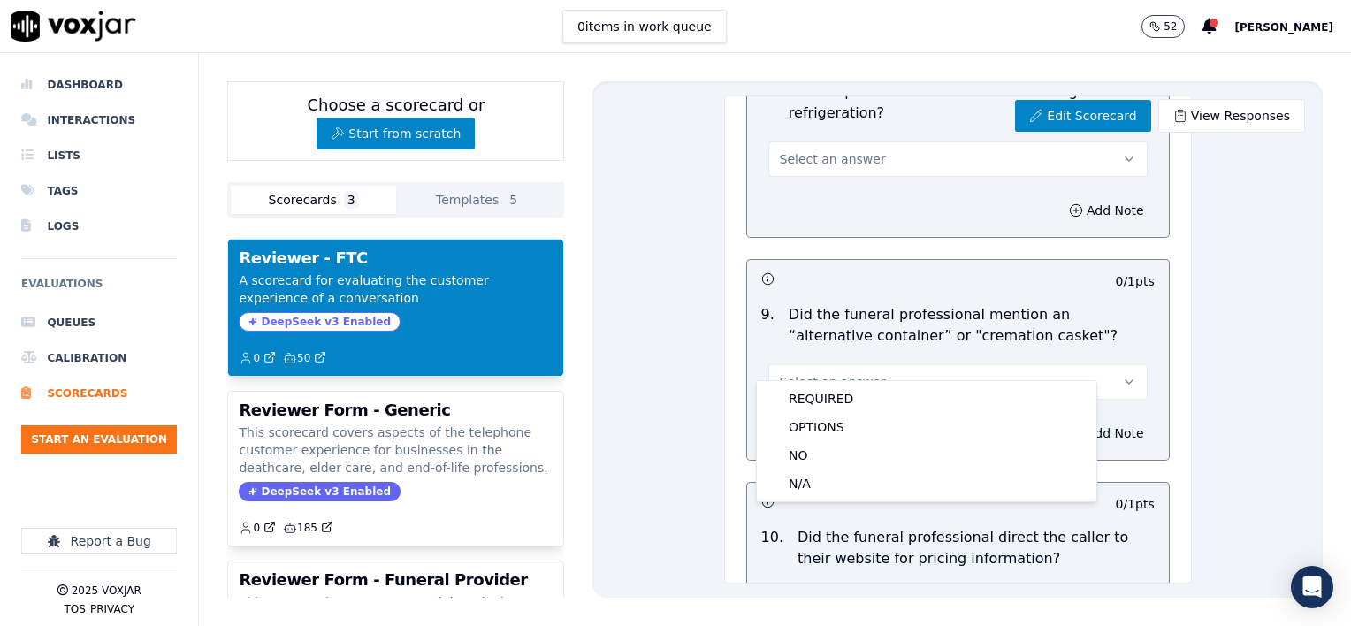
click at [933, 260] on div "0 / 1 pts" at bounding box center [958, 278] width 422 height 37
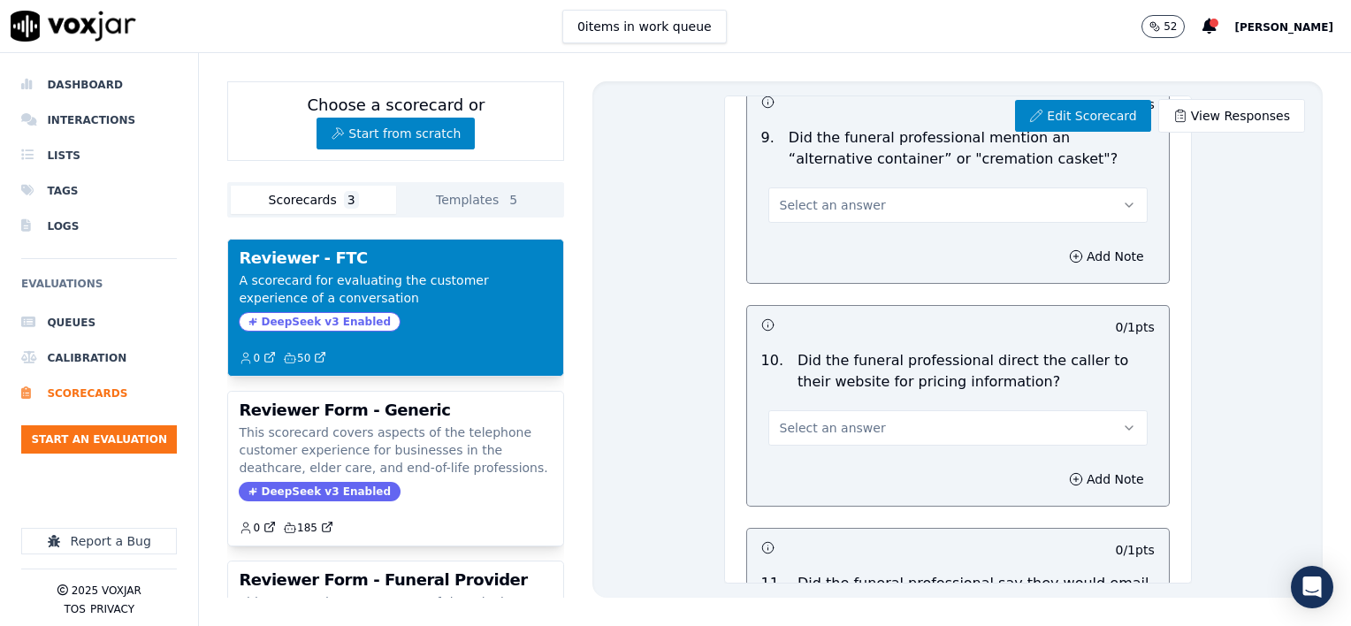
scroll to position [2210, 0]
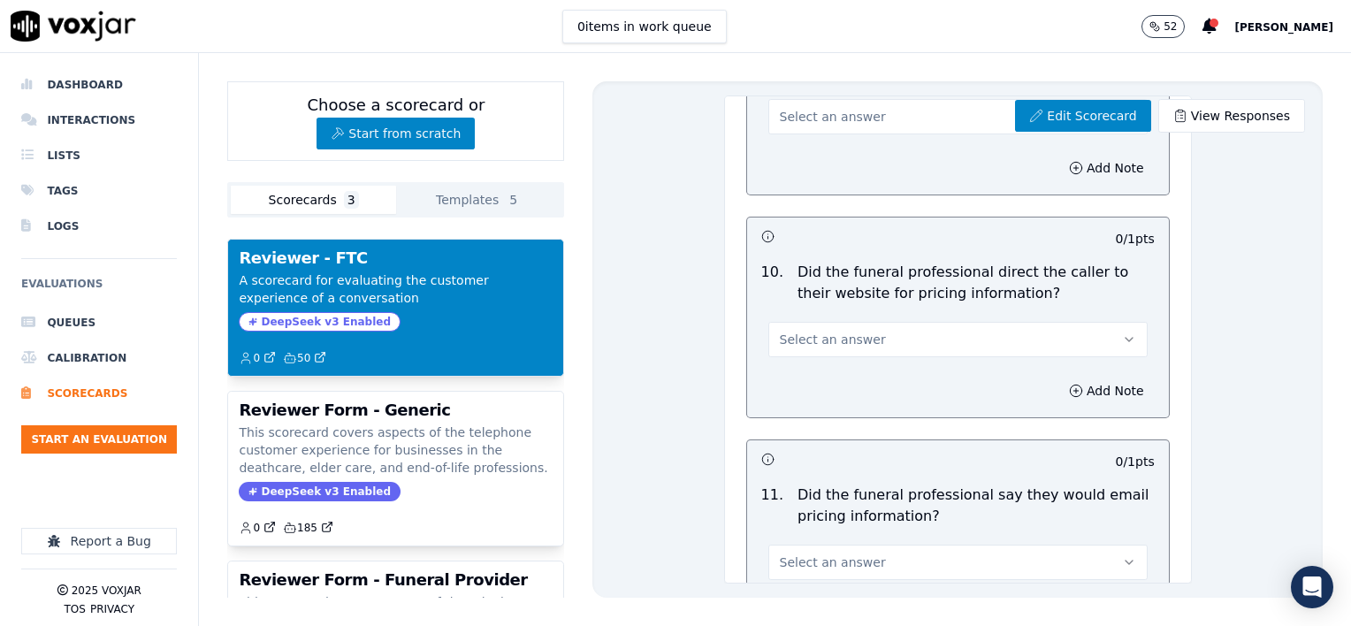
click at [946, 322] on button "Select an answer" at bounding box center [957, 339] width 379 height 35
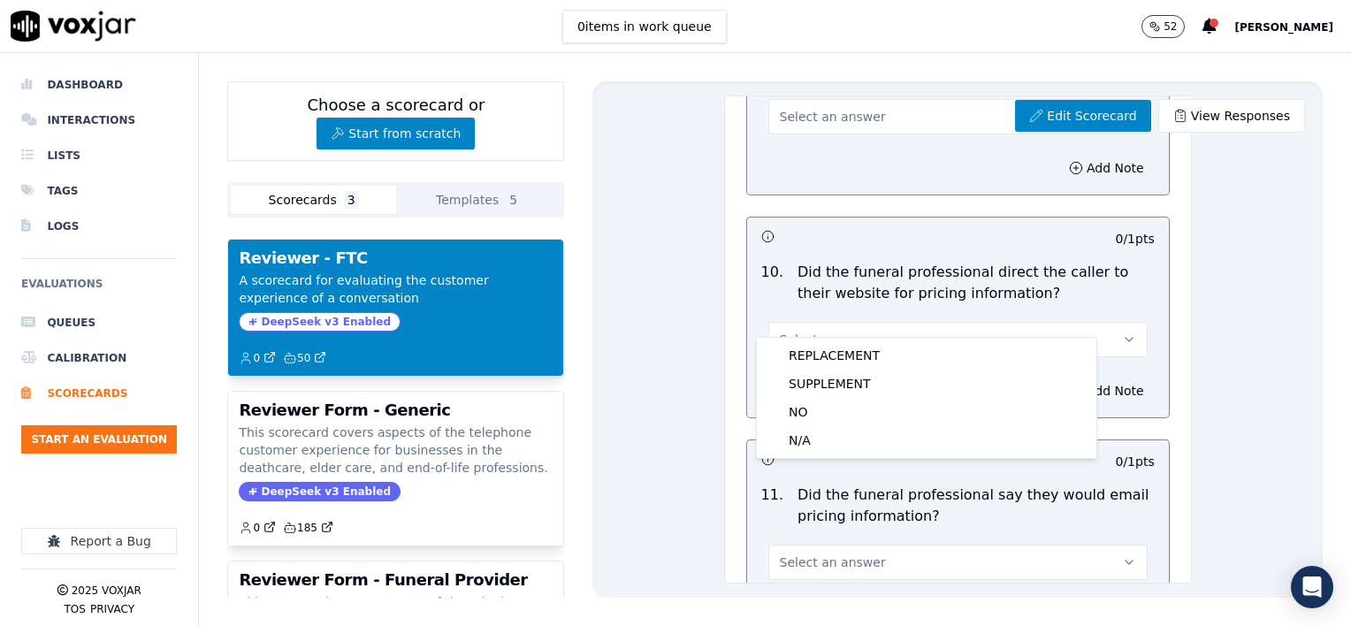
click at [1091, 304] on div "Select an answer" at bounding box center [957, 330] width 407 height 53
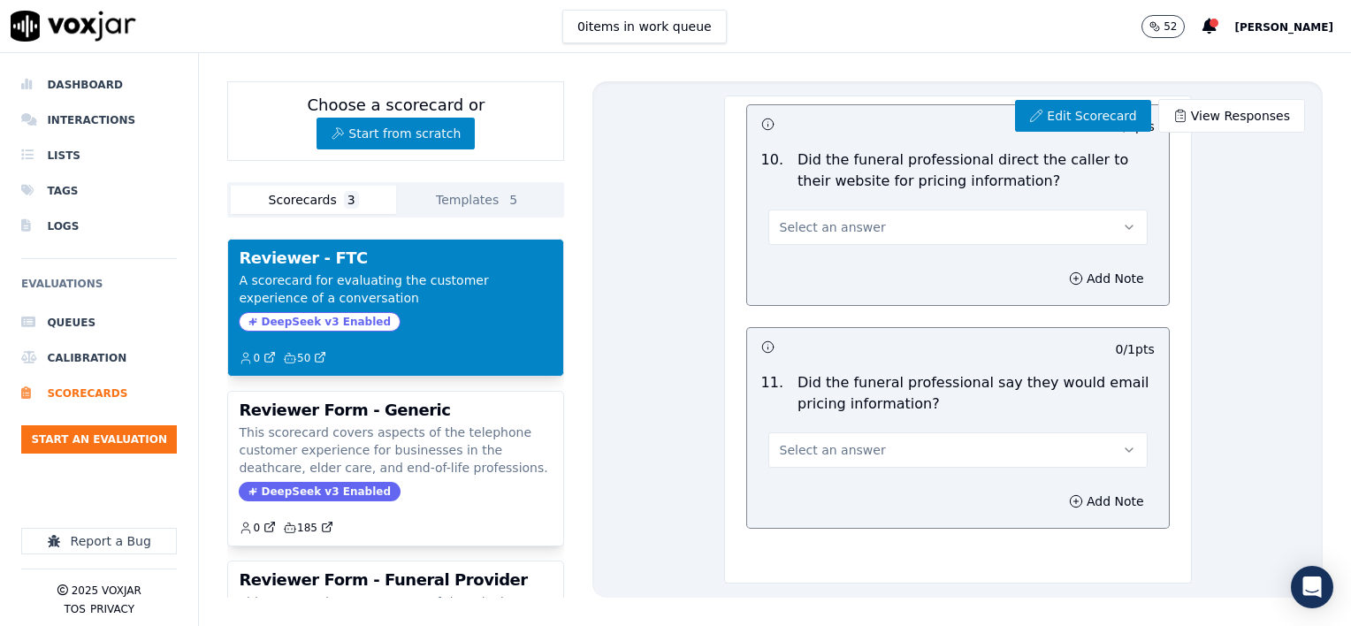
scroll to position [2361, 0]
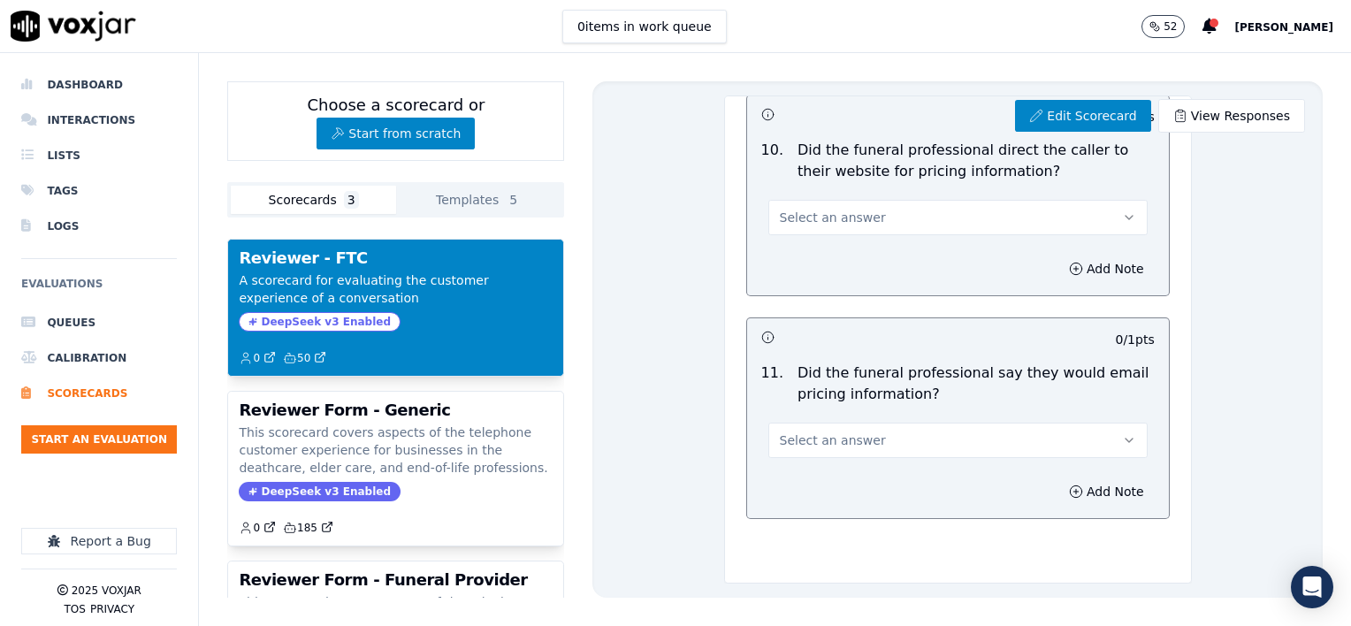
click at [977, 422] on button "Select an answer" at bounding box center [957, 439] width 379 height 35
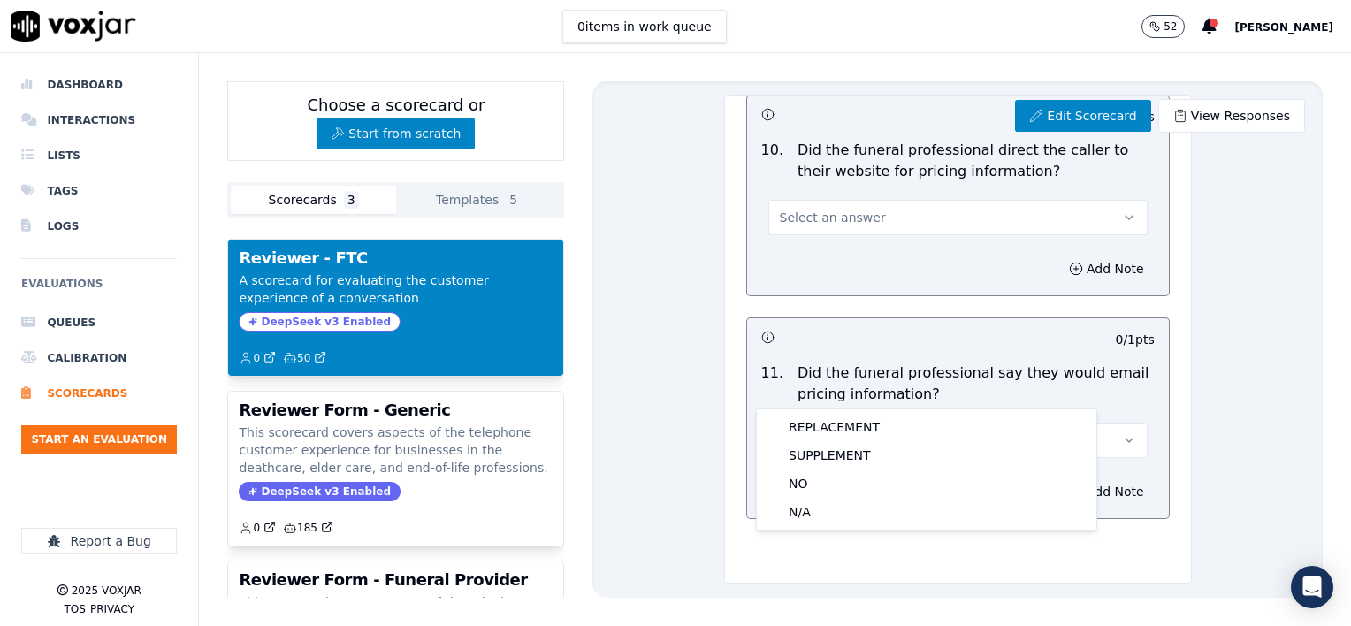
click at [1054, 362] on p "Did the funeral professional say they would email pricing information?" at bounding box center [975, 383] width 357 height 42
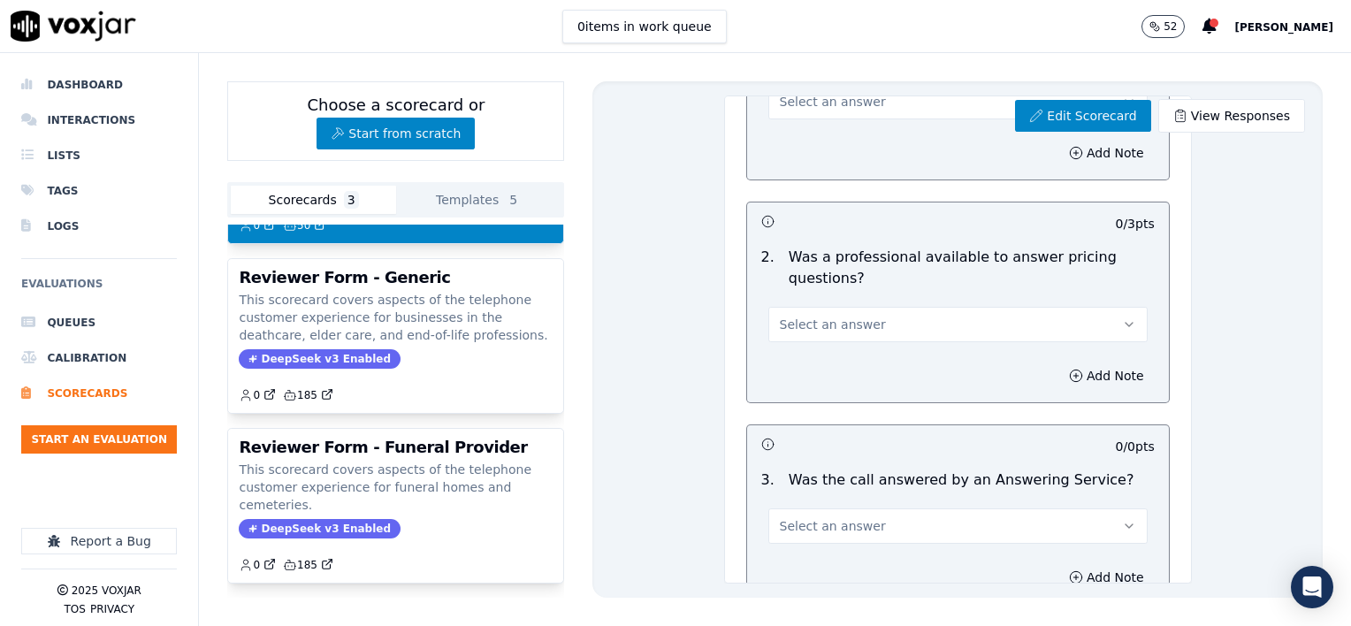
scroll to position [0, 0]
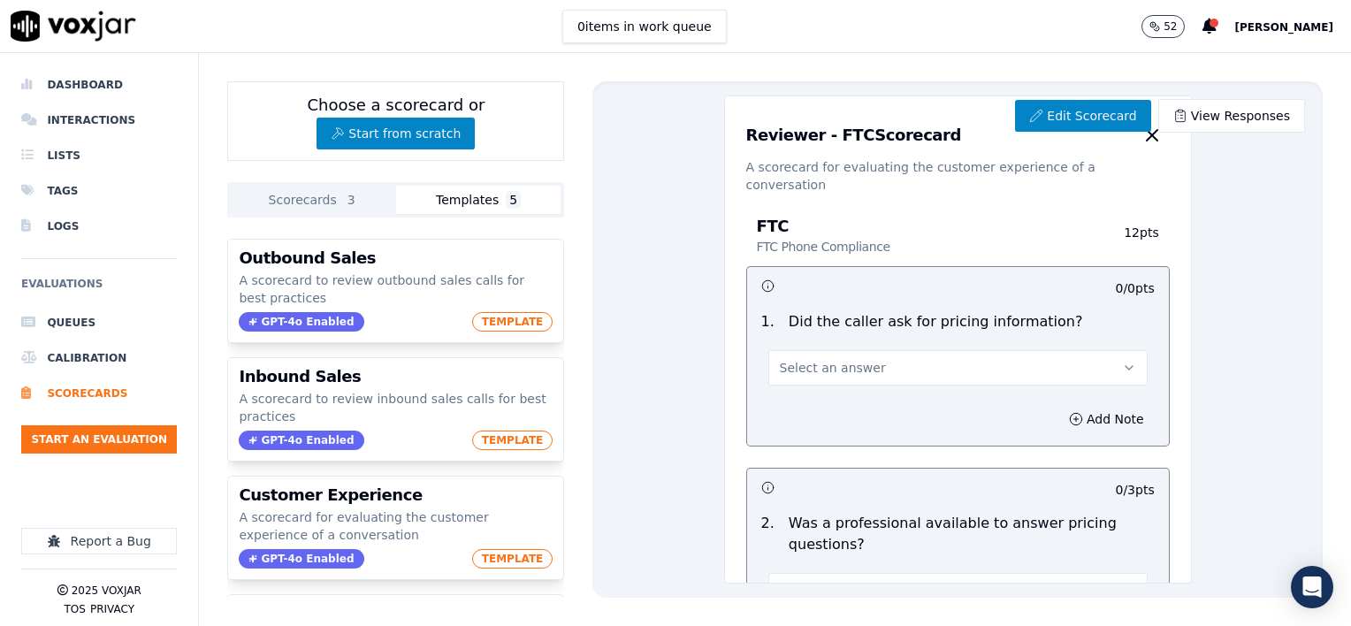
click at [476, 194] on button "Templates 5" at bounding box center [478, 200] width 164 height 28
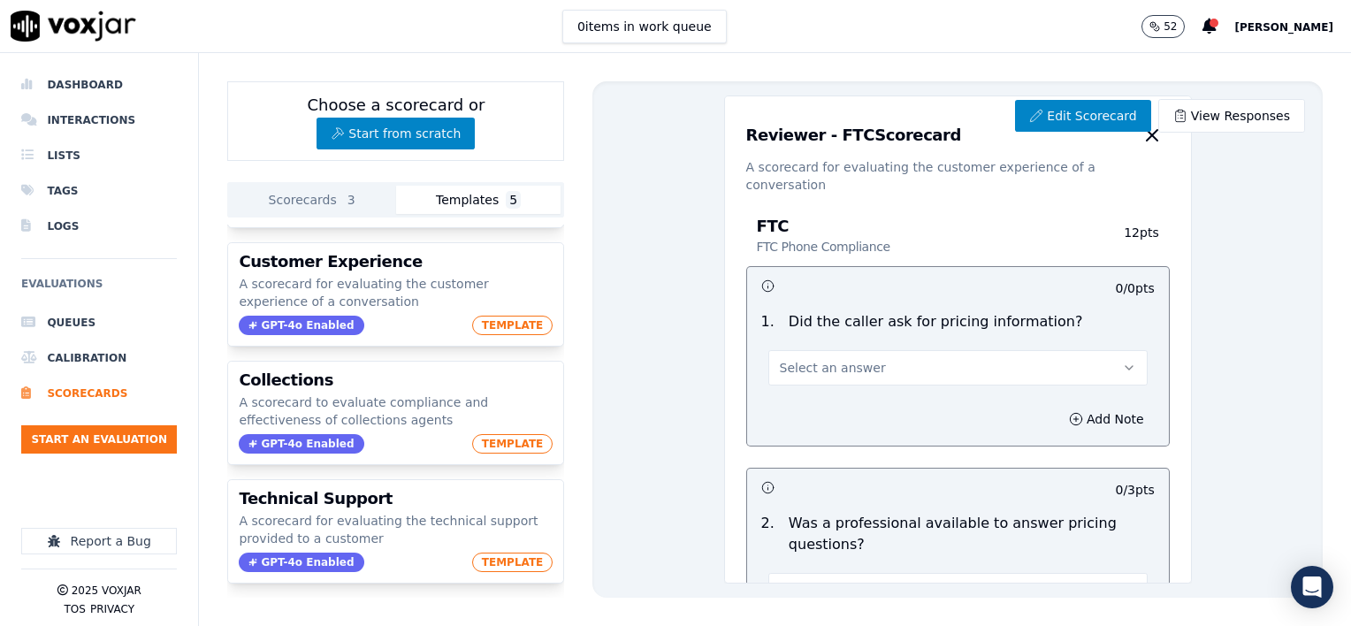
scroll to position [269, 0]
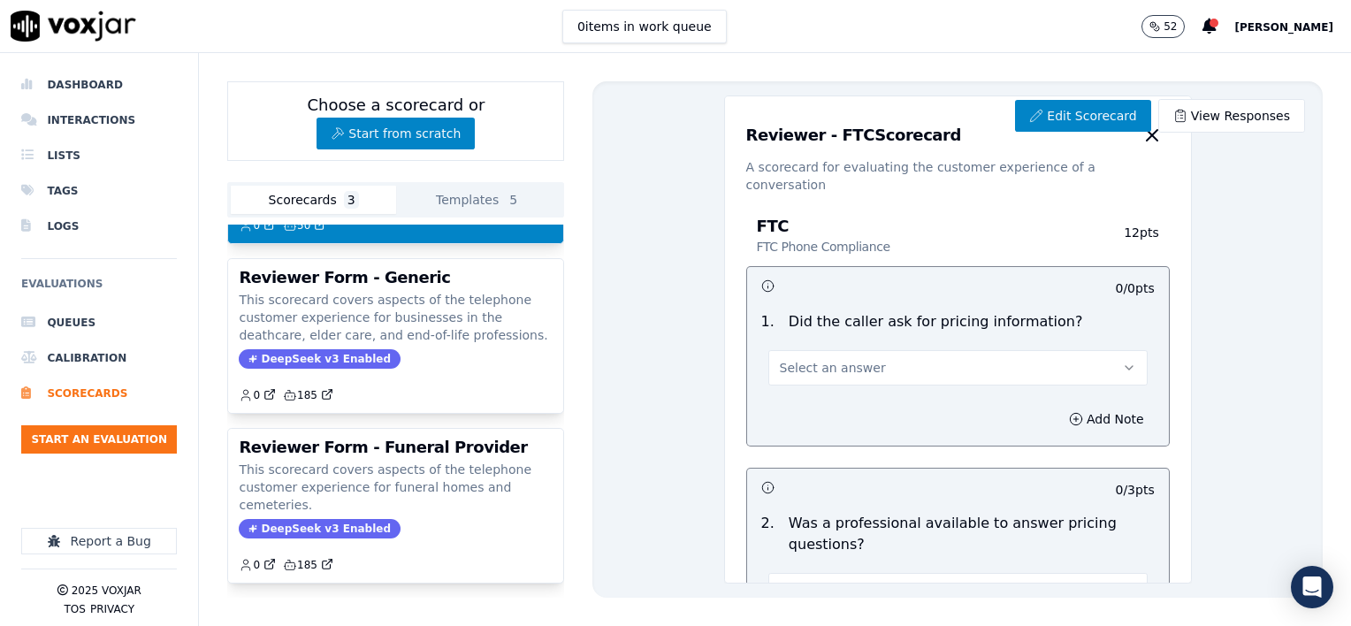
click at [307, 197] on button "Scorecards 3" at bounding box center [313, 200] width 164 height 28
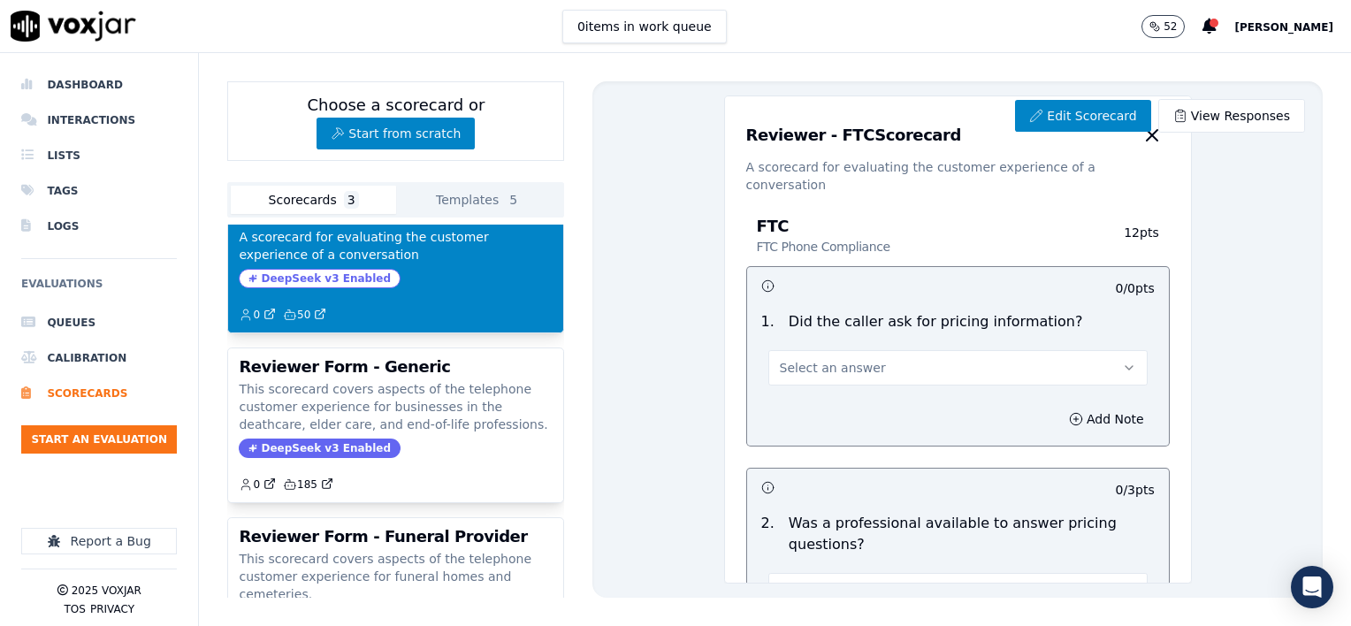
scroll to position [0, 0]
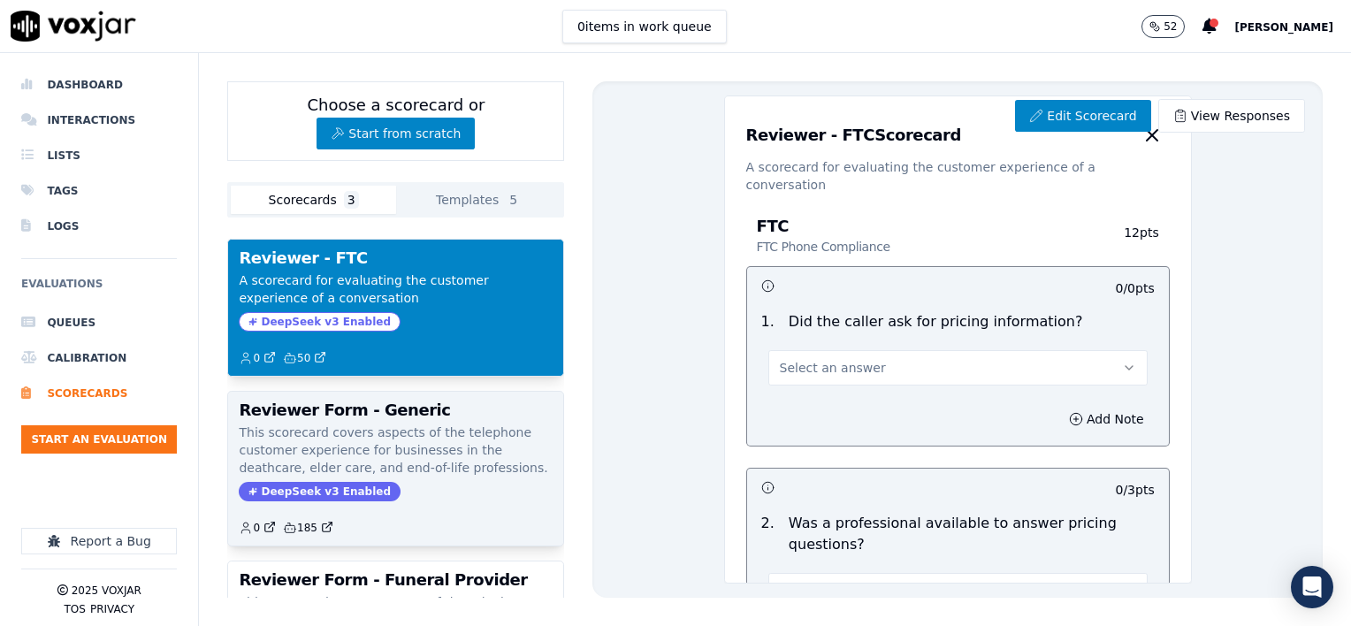
click at [453, 407] on h3 "Reviewer Form - Generic" at bounding box center [396, 410] width 314 height 16
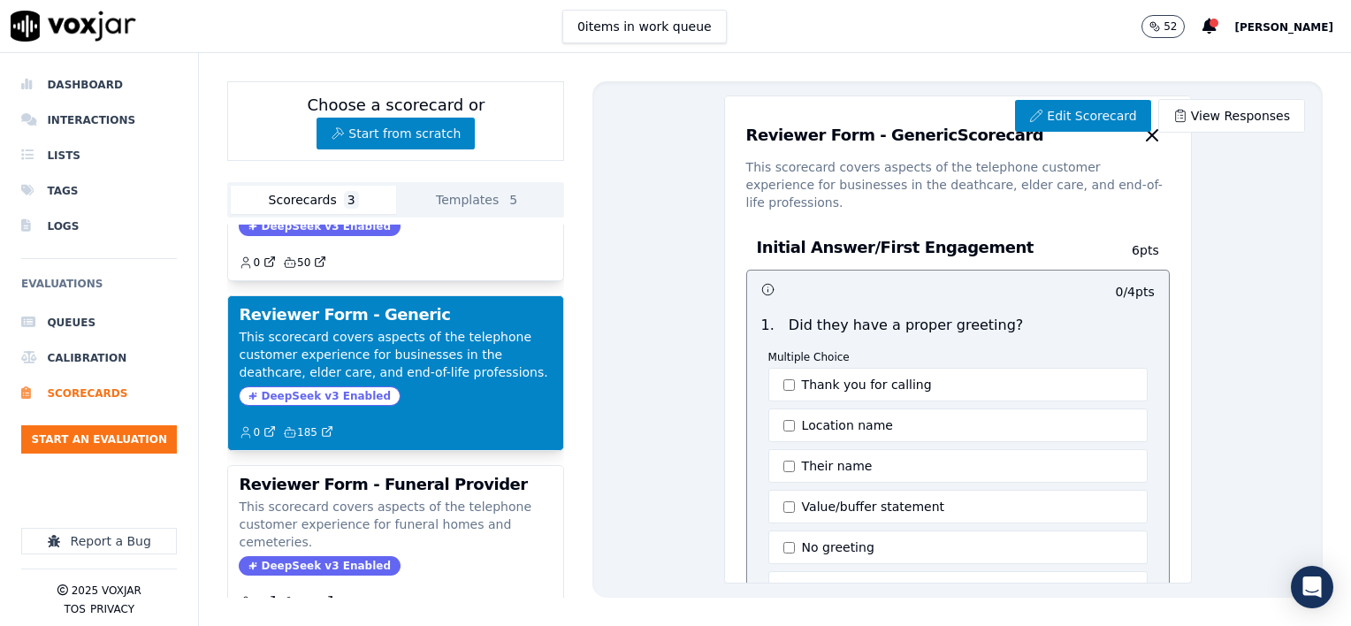
scroll to position [170, 0]
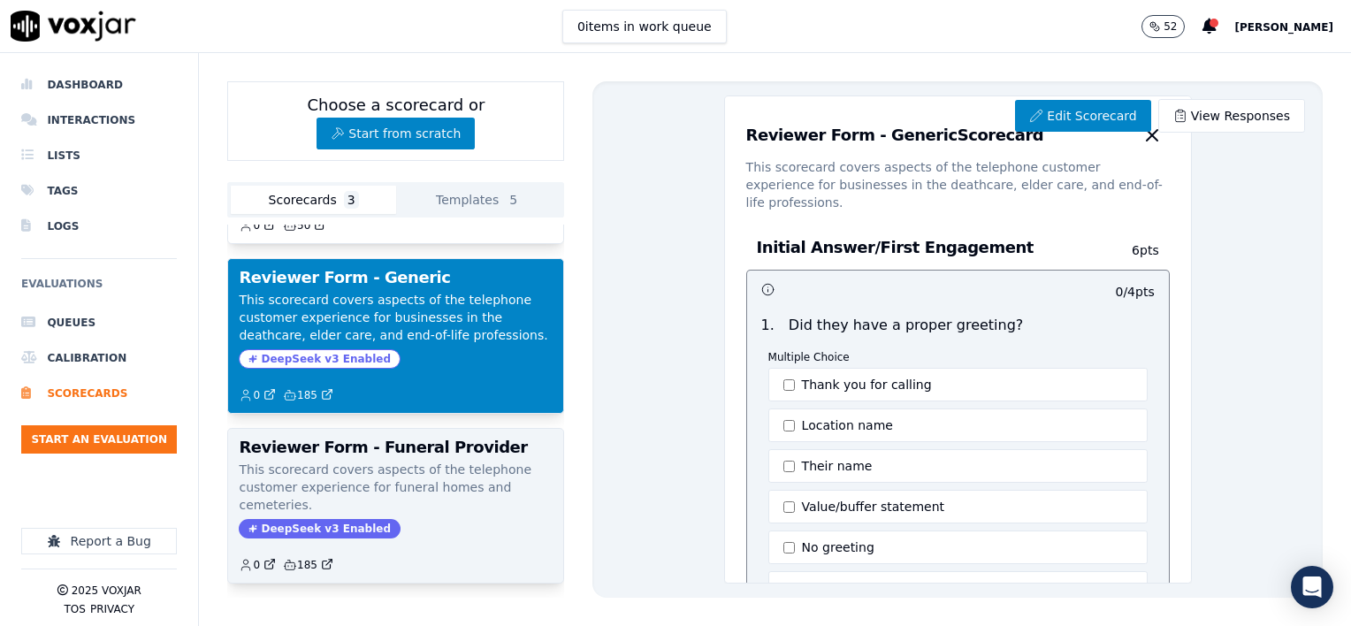
click at [494, 439] on h3 "Reviewer Form - Funeral Provider" at bounding box center [396, 447] width 314 height 16
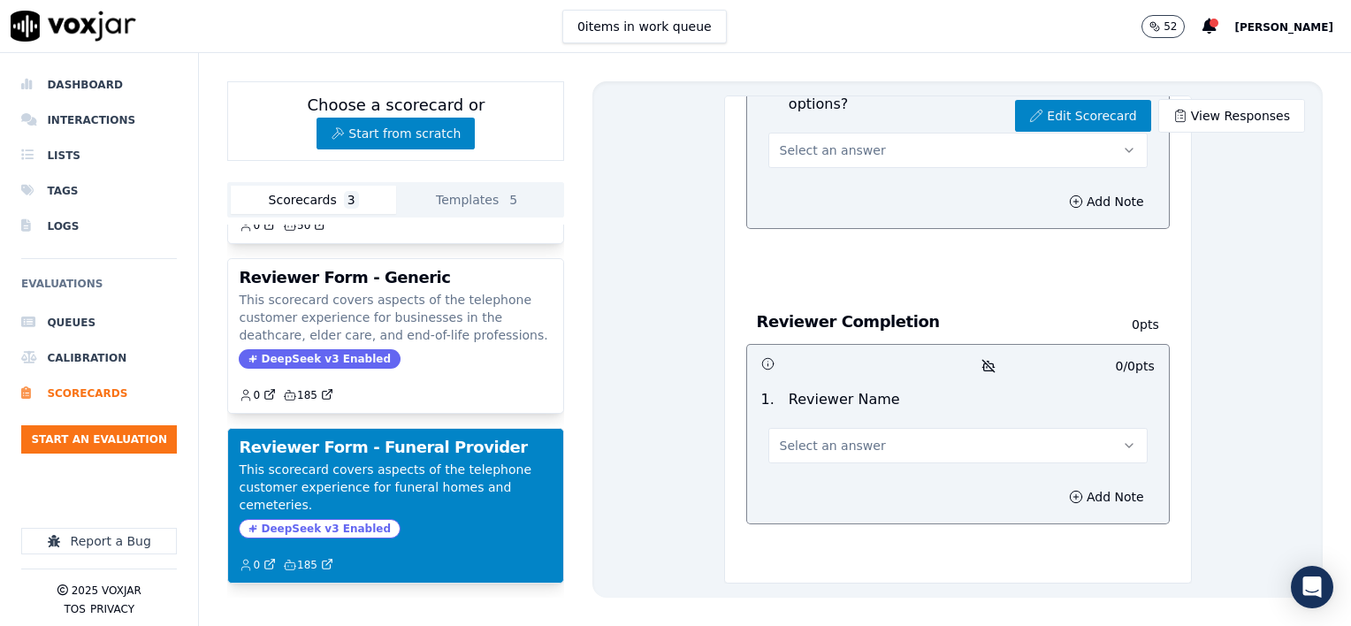
scroll to position [2206, 0]
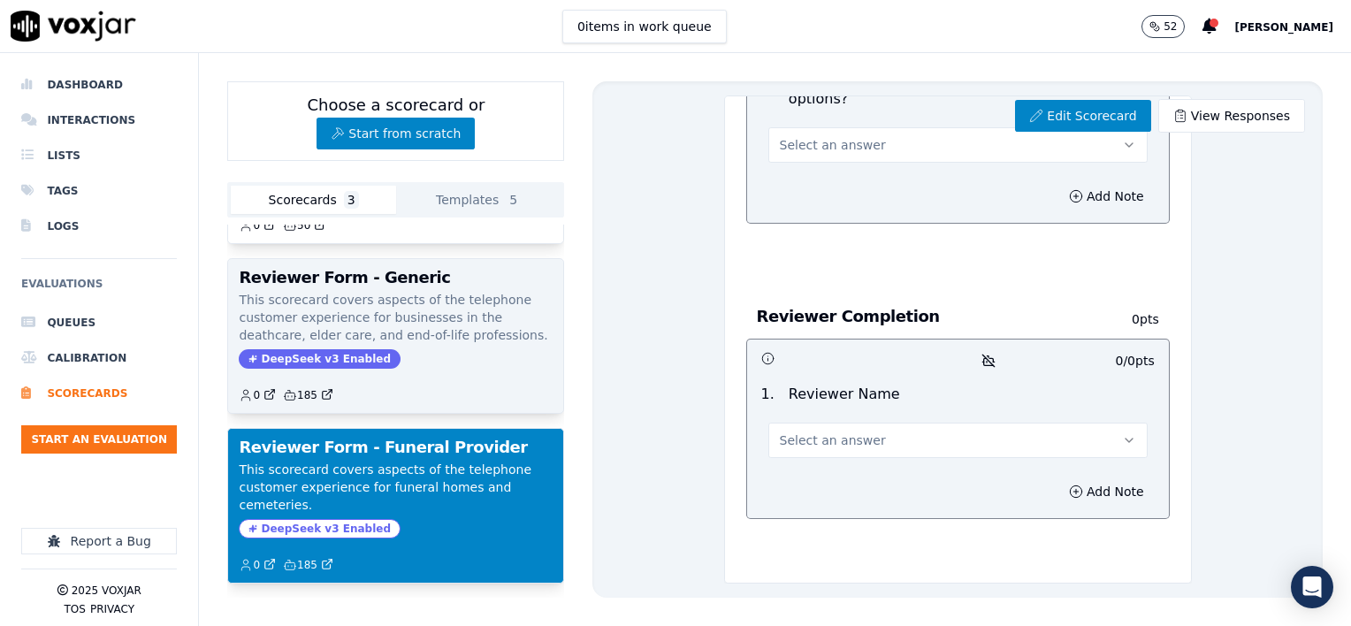
click at [469, 301] on p "This scorecard covers aspects of the telephone customer experience for business…" at bounding box center [396, 317] width 314 height 53
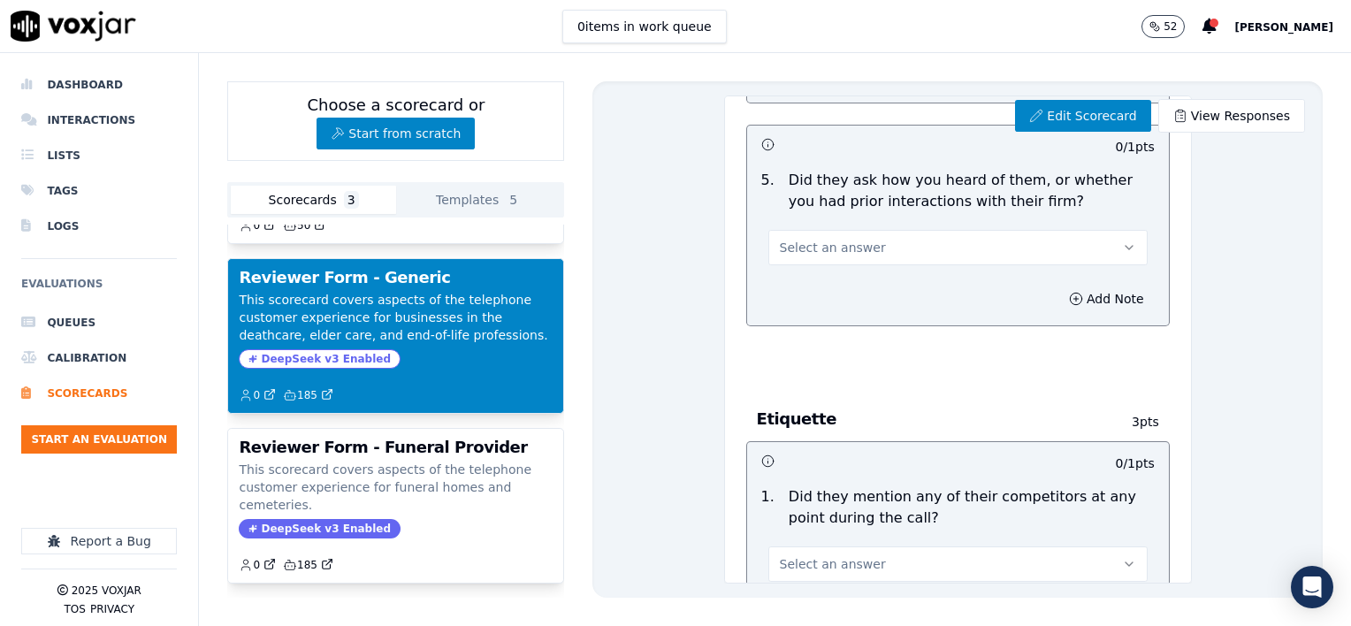
scroll to position [1915, 0]
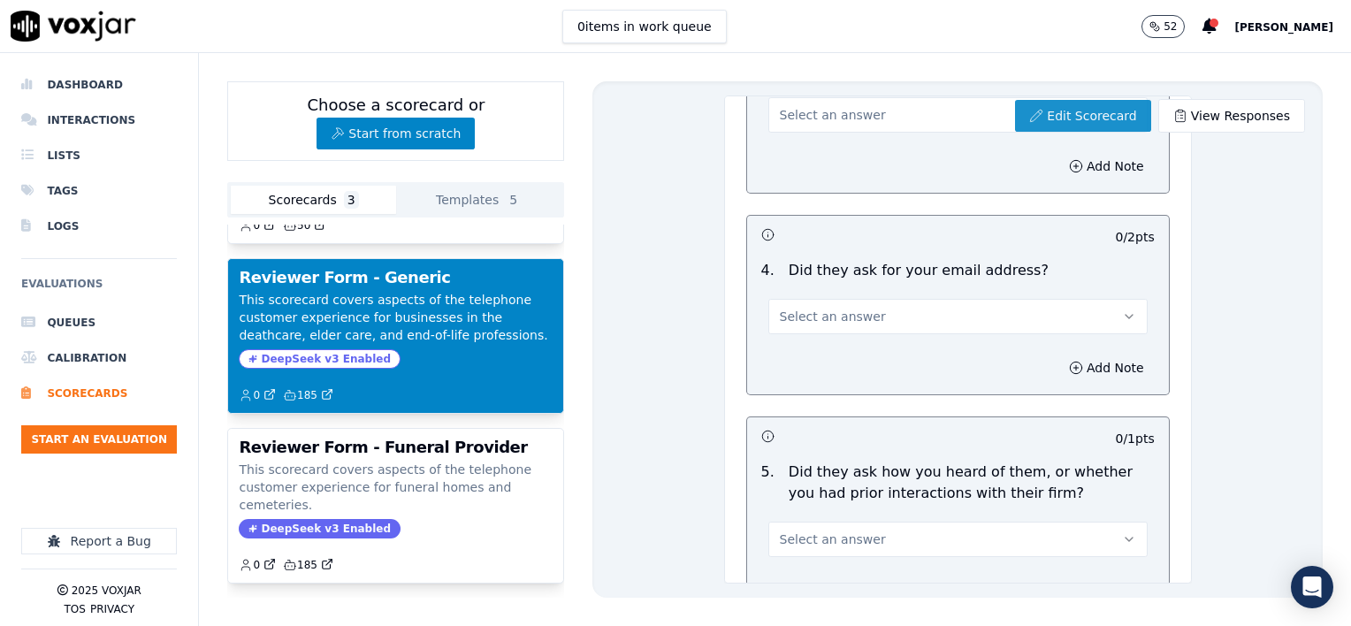
click at [1078, 118] on link "Edit Scorecard" at bounding box center [1082, 116] width 135 height 32
